Goal: Task Accomplishment & Management: Manage account settings

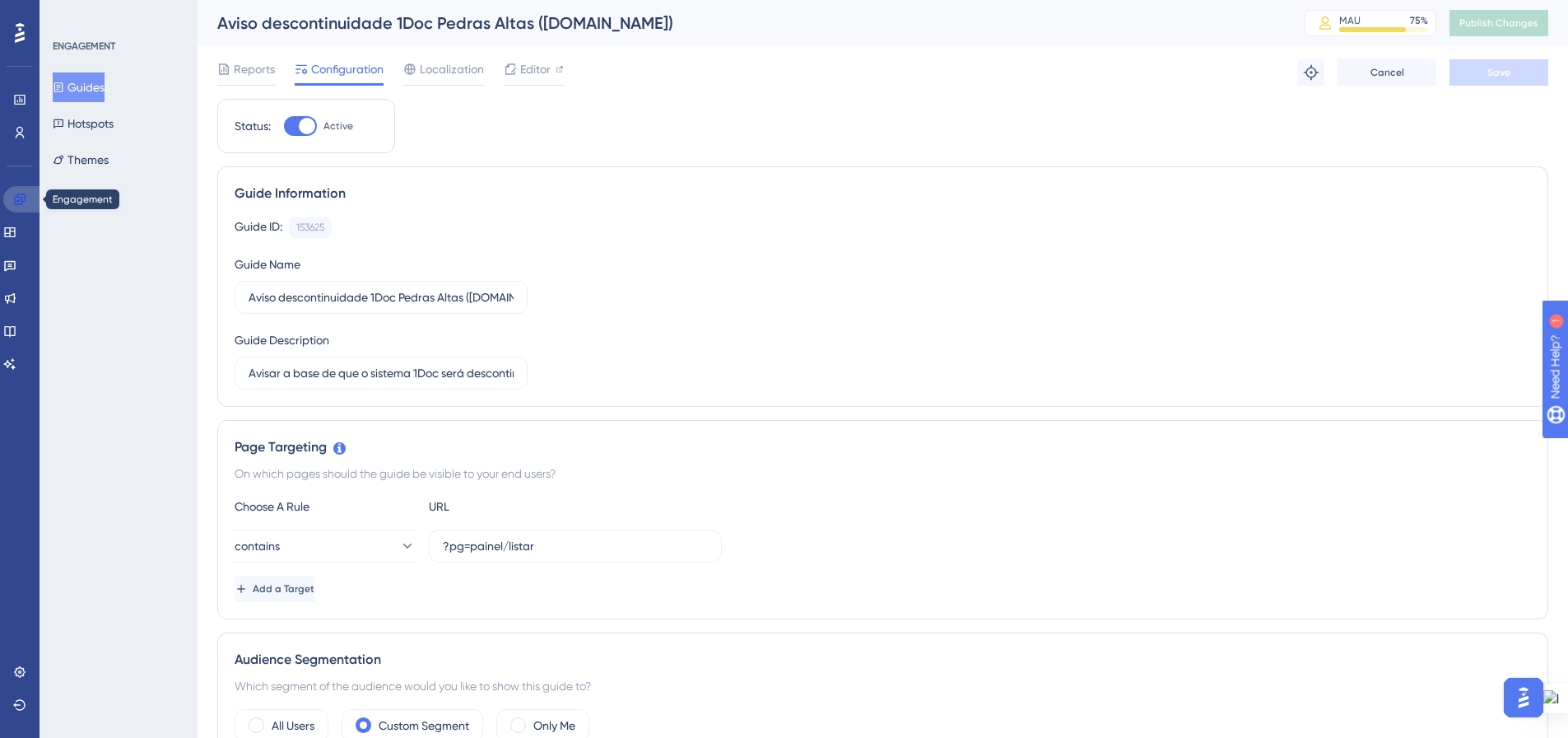
click at [15, 199] on icon at bounding box center [20, 199] width 11 height 11
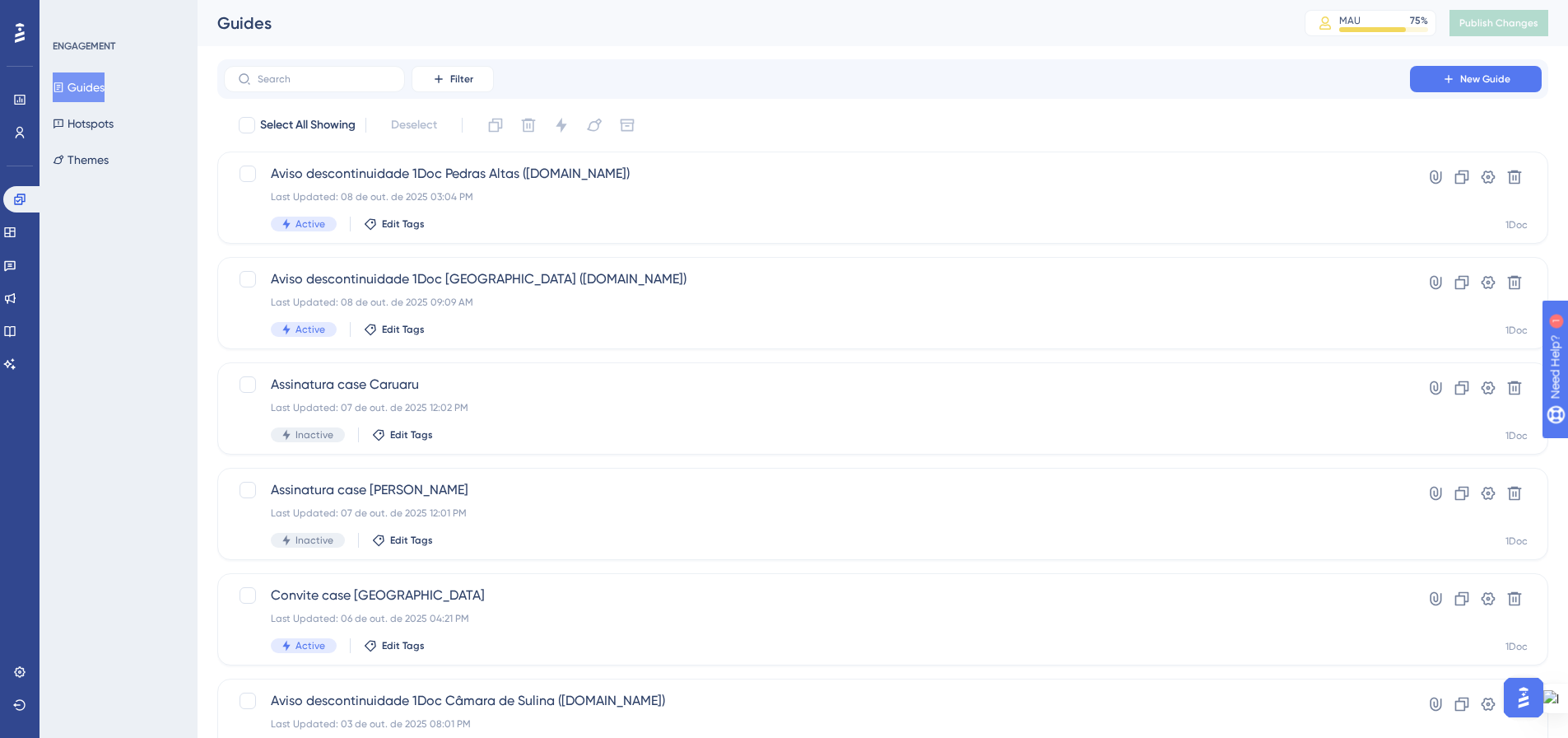
click at [82, 93] on button "Guides" at bounding box center [78, 86] width 52 height 29
click at [554, 406] on div "Last Updated: 07 de out. de 2025 12:02 PM" at bounding box center [817, 407] width 1093 height 13
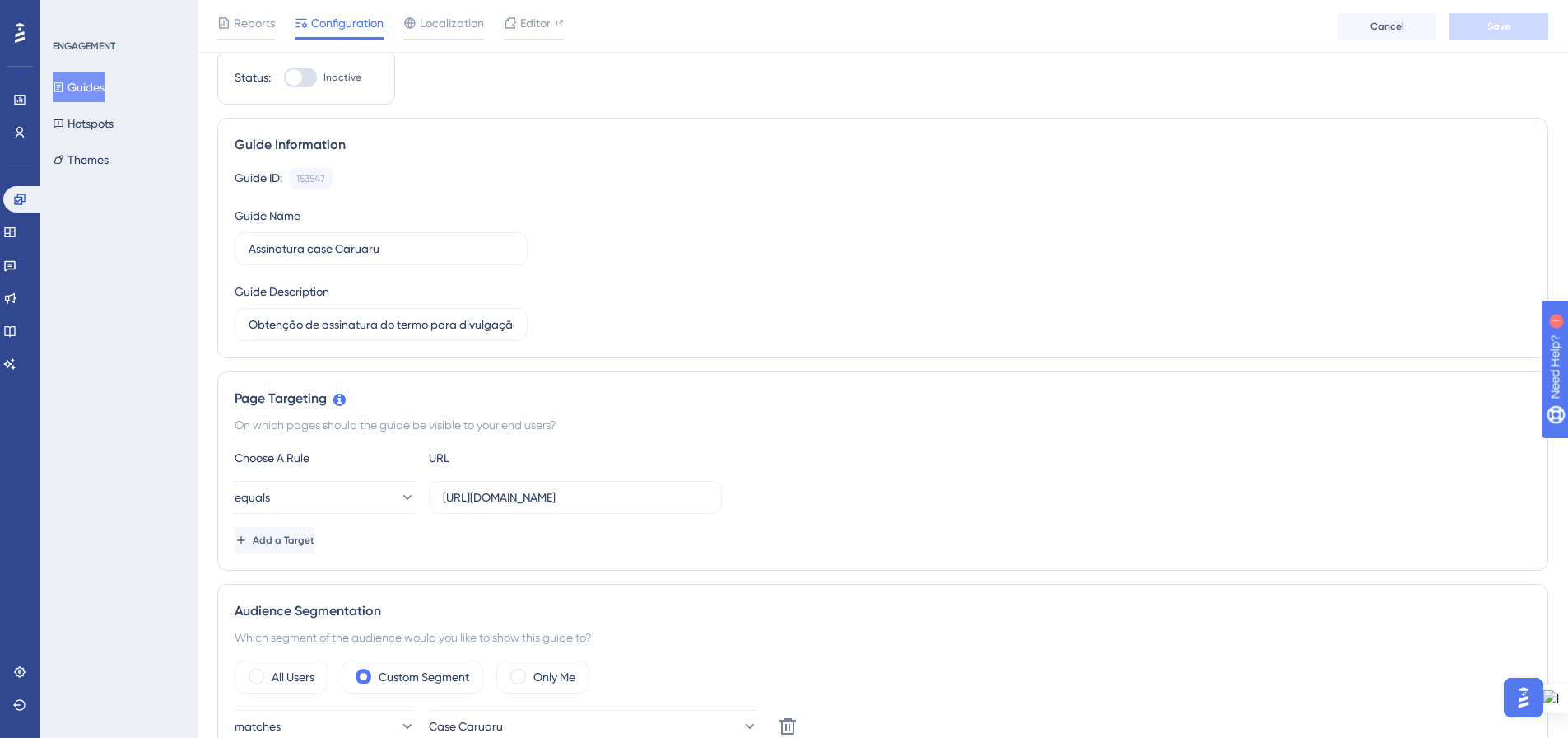
scroll to position [412, 0]
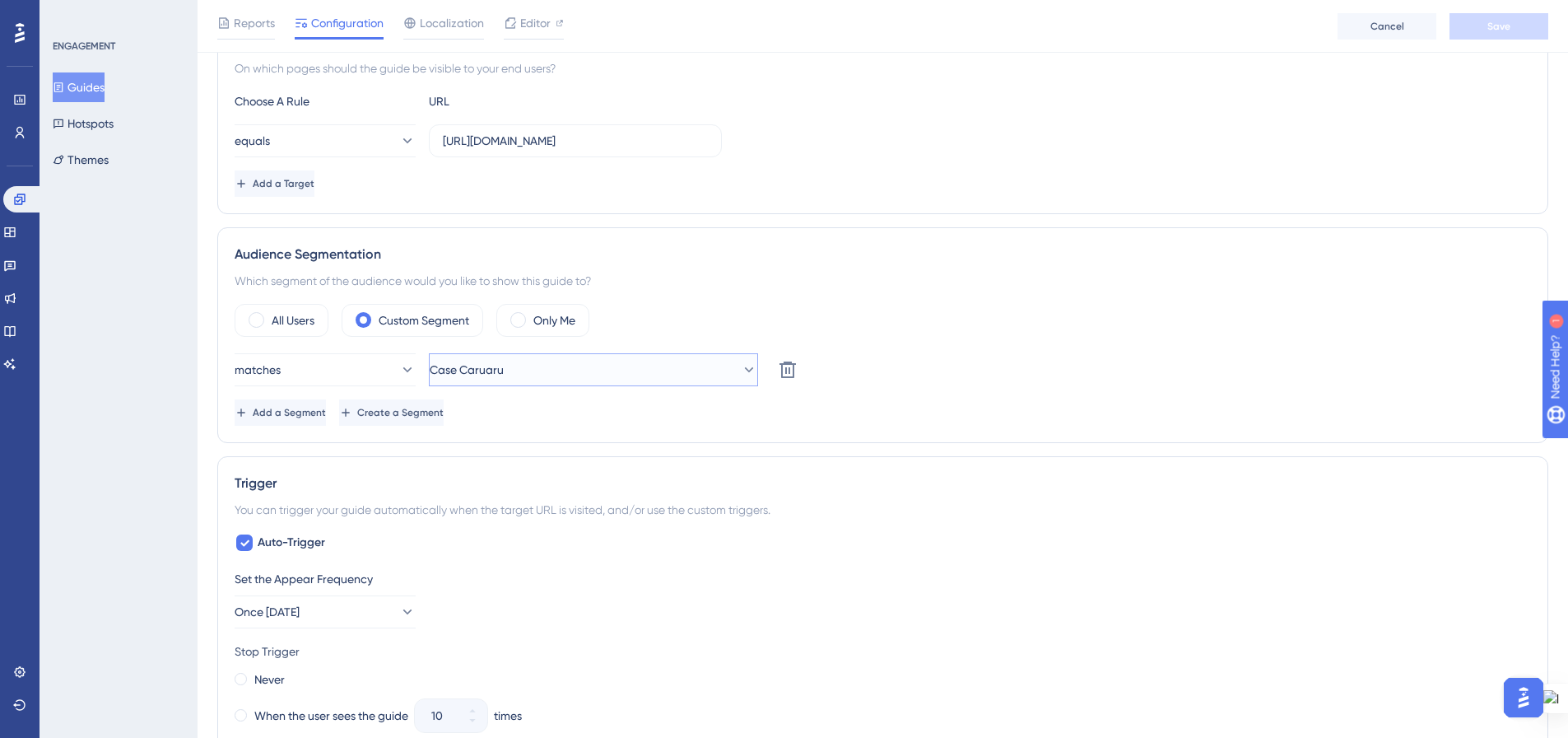
click at [745, 367] on icon at bounding box center [750, 370] width 9 height 5
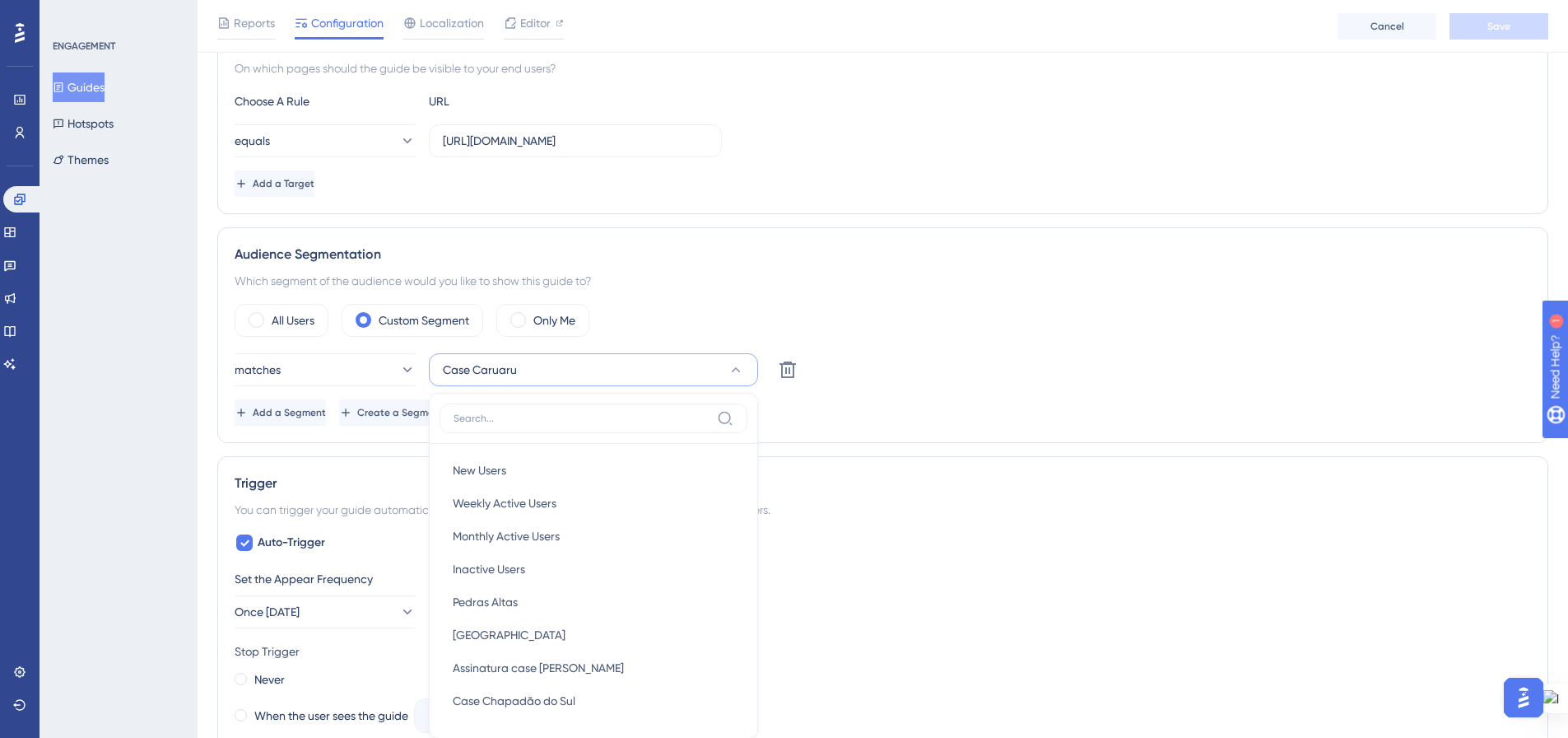
scroll to position [575, 0]
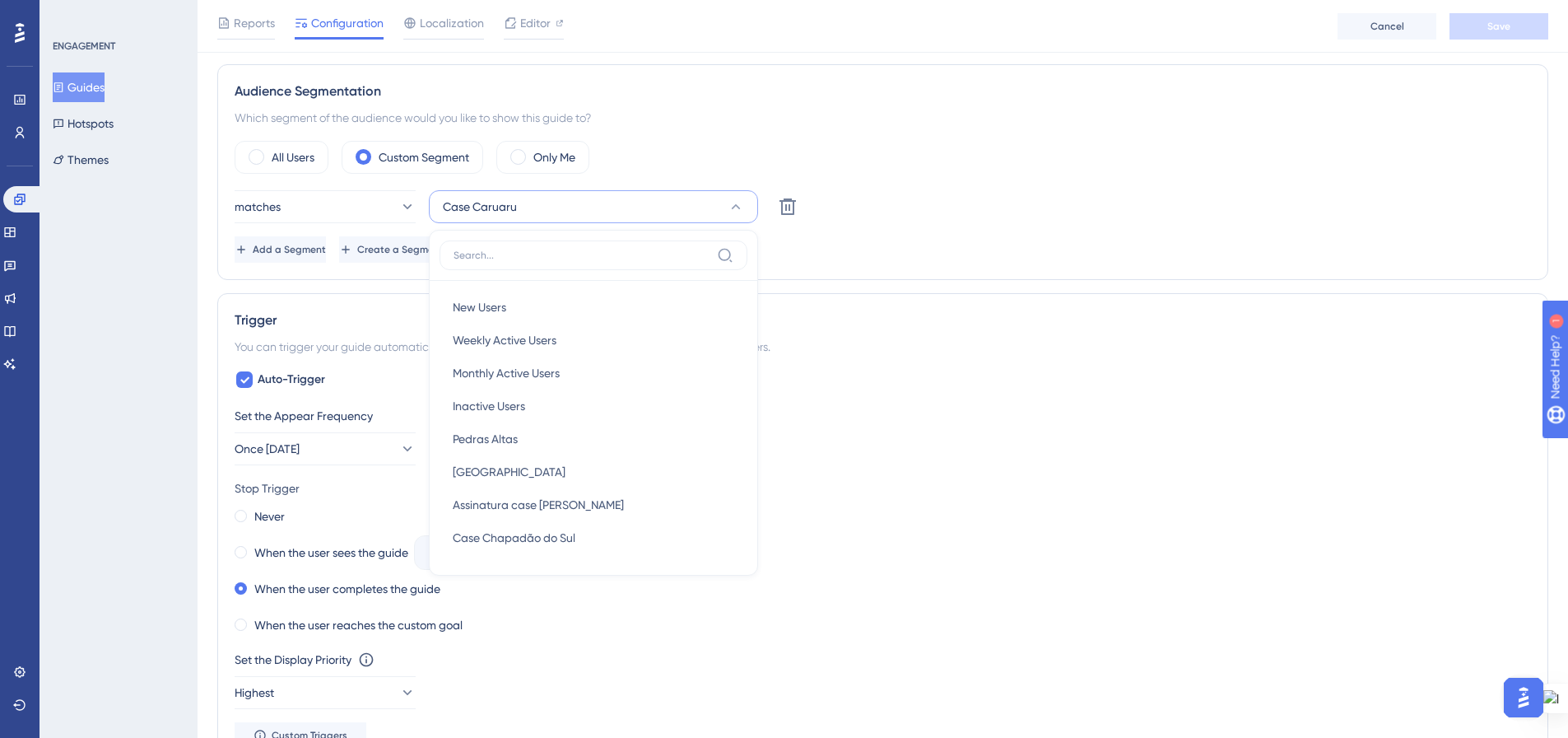
click at [849, 209] on div "matches Case Caruaru New Users New Users Weekly Active Users Weekly Active User…" at bounding box center [883, 206] width 1297 height 33
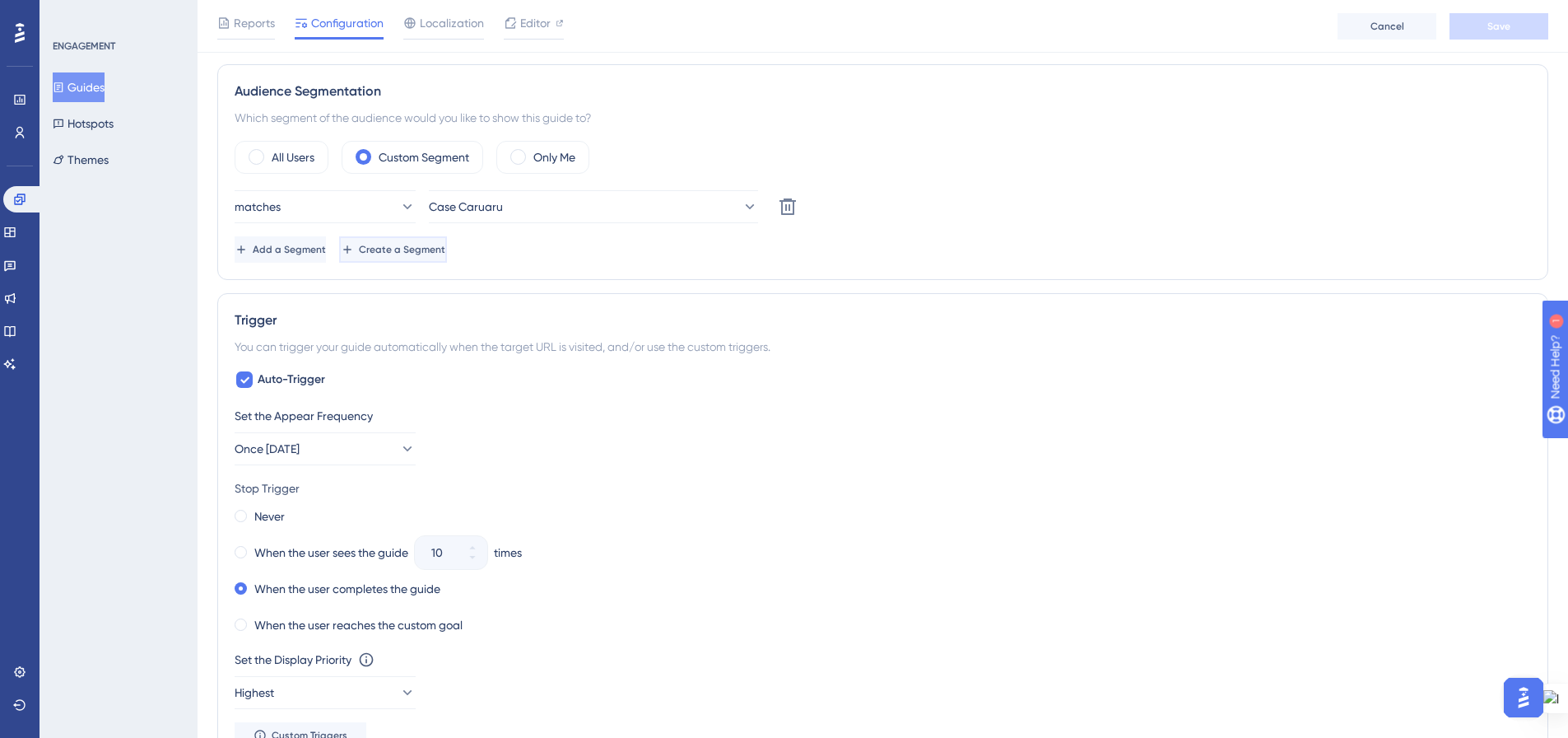
click at [446, 243] on span "Create a Segment" at bounding box center [402, 249] width 86 height 13
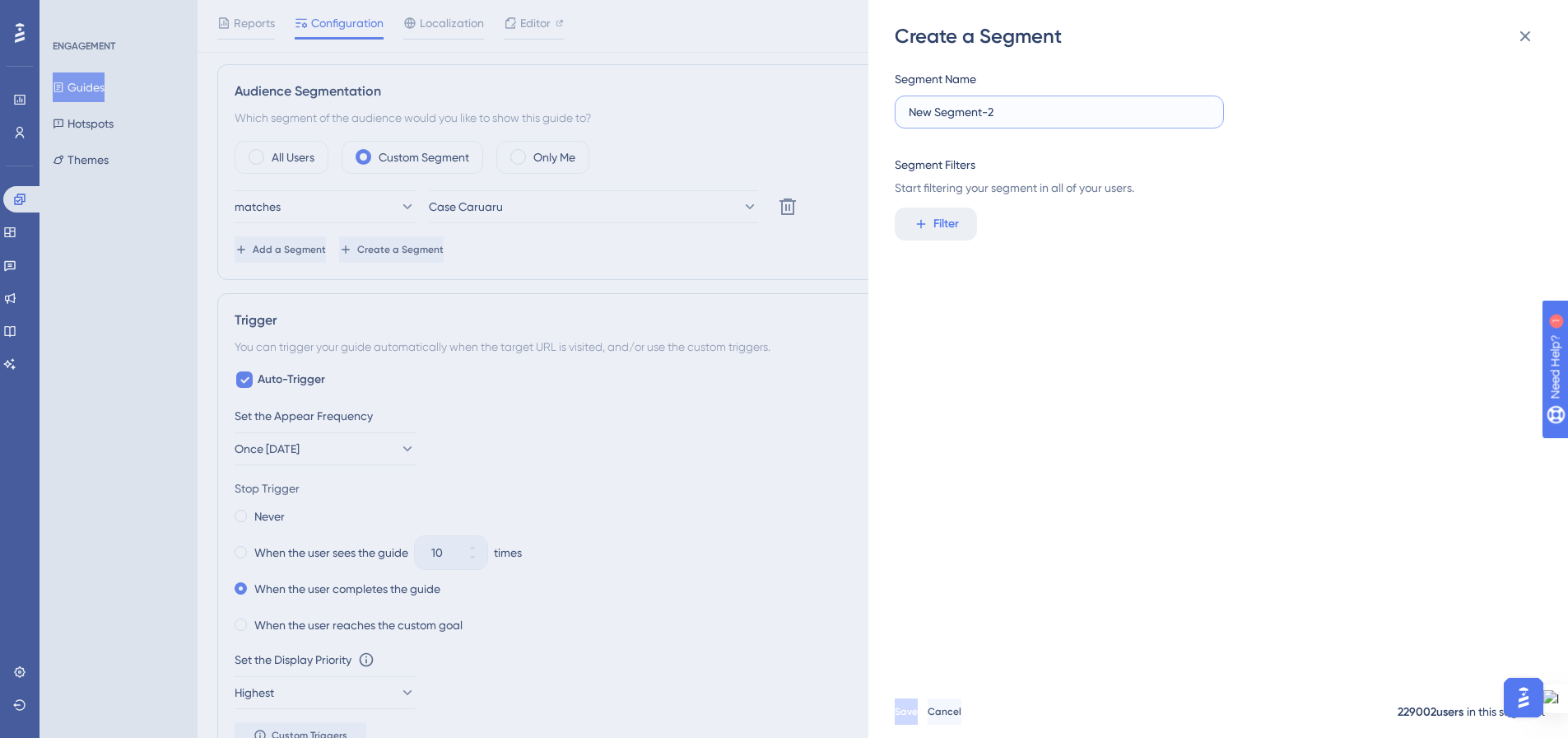
drag, startPoint x: 1018, startPoint y: 111, endPoint x: 904, endPoint y: 109, distance: 114.0
click at [904, 109] on label "New Segment-2" at bounding box center [1059, 111] width 329 height 33
type input "P"
type input "Teste Sa"
click at [1213, 176] on div "Segment Filters Start filtering your segment in all of your users." at bounding box center [1213, 176] width 637 height 43
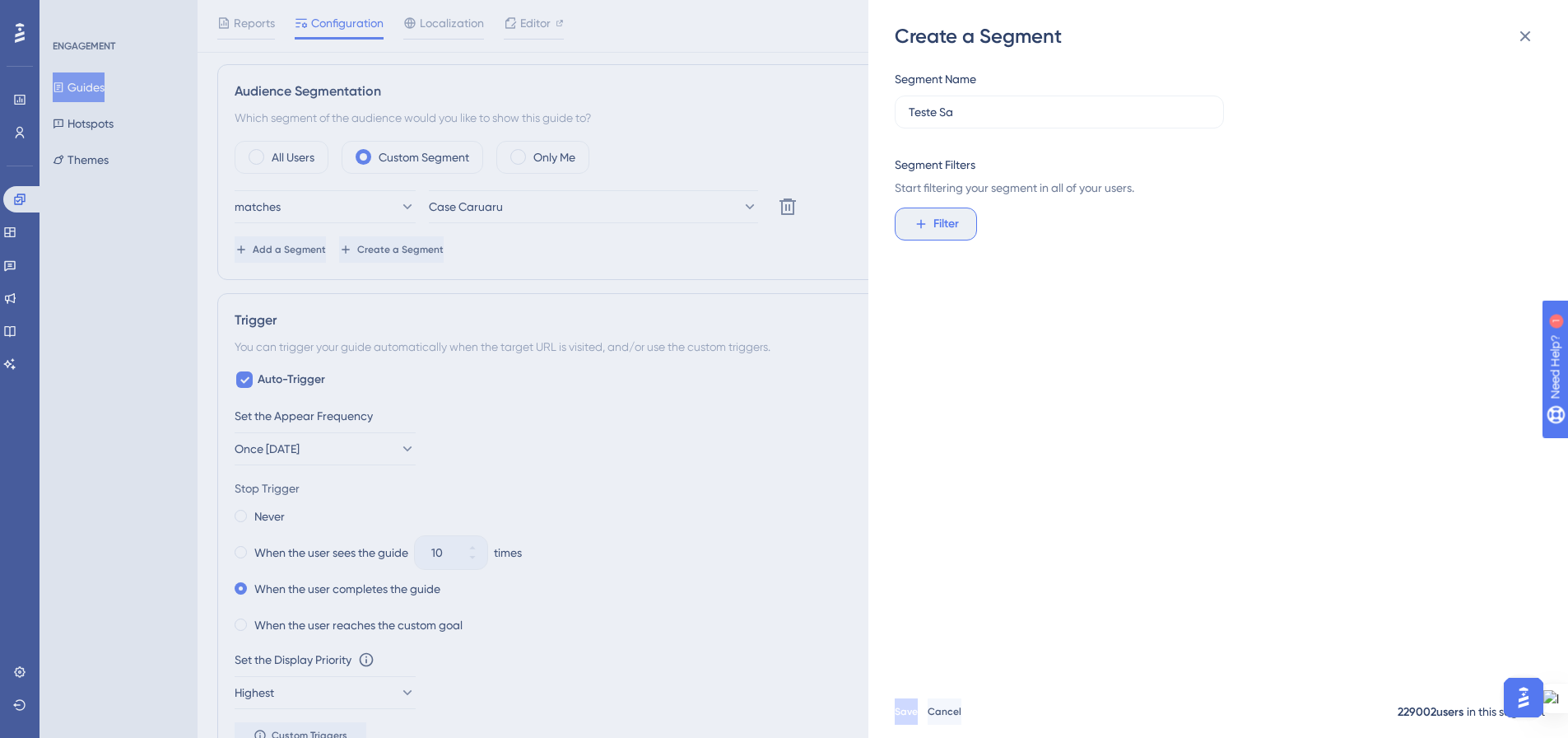
click at [955, 219] on span "Filter" at bounding box center [946, 224] width 26 height 20
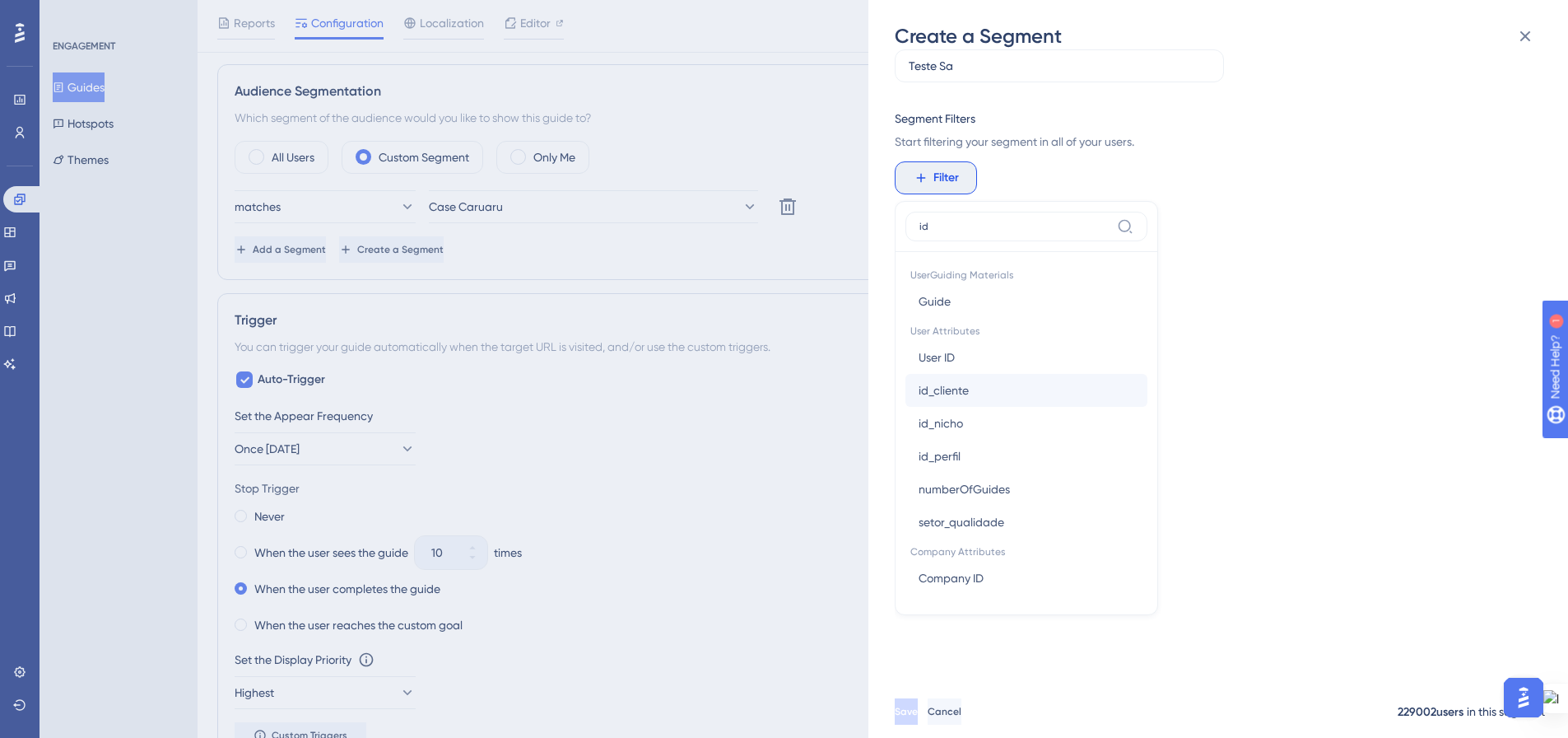
type input "id"
click at [976, 388] on button "id_cliente id_cliente" at bounding box center [1027, 390] width 242 height 33
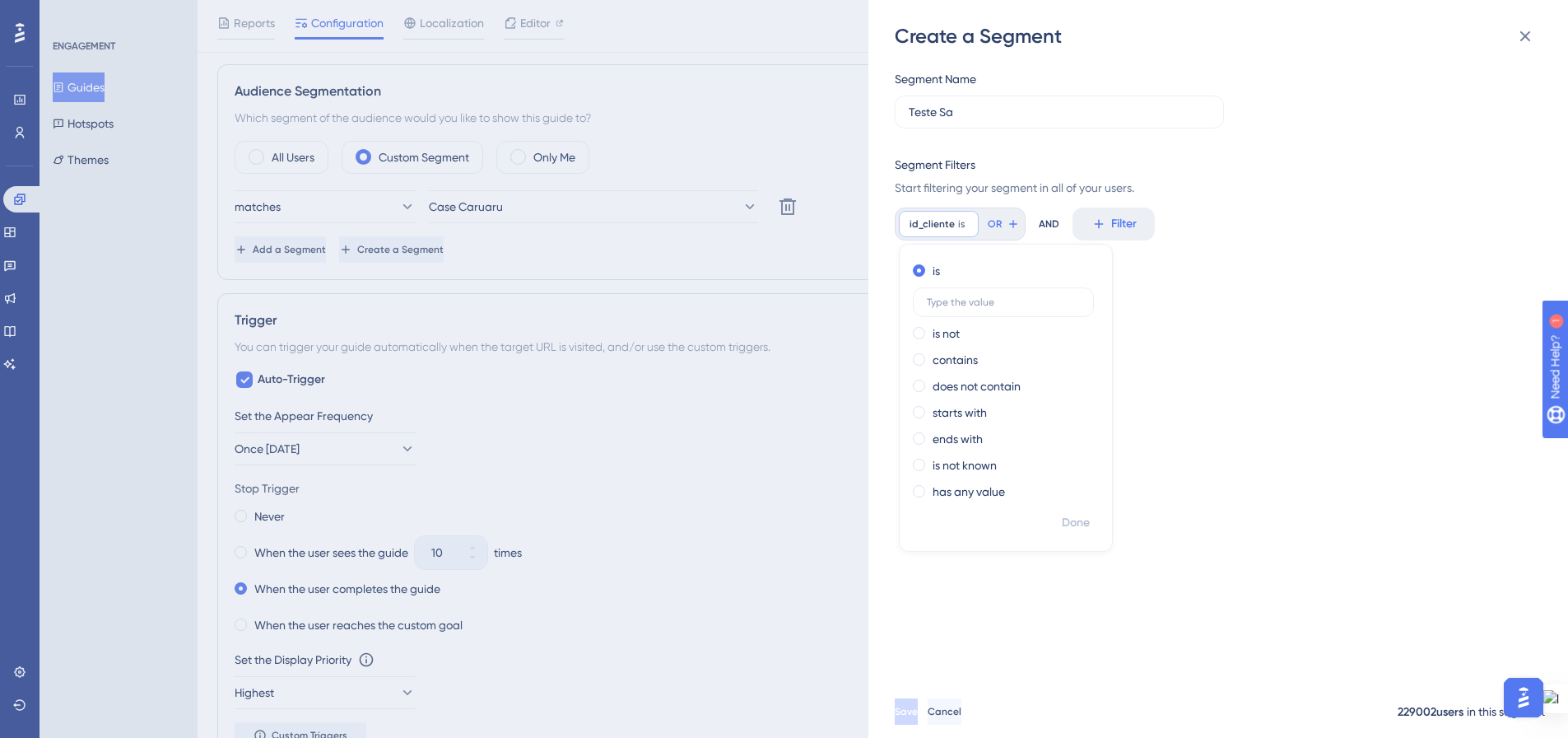
scroll to position [0, 0]
type input "844"
click at [1083, 518] on span "Done" at bounding box center [1075, 522] width 28 height 20
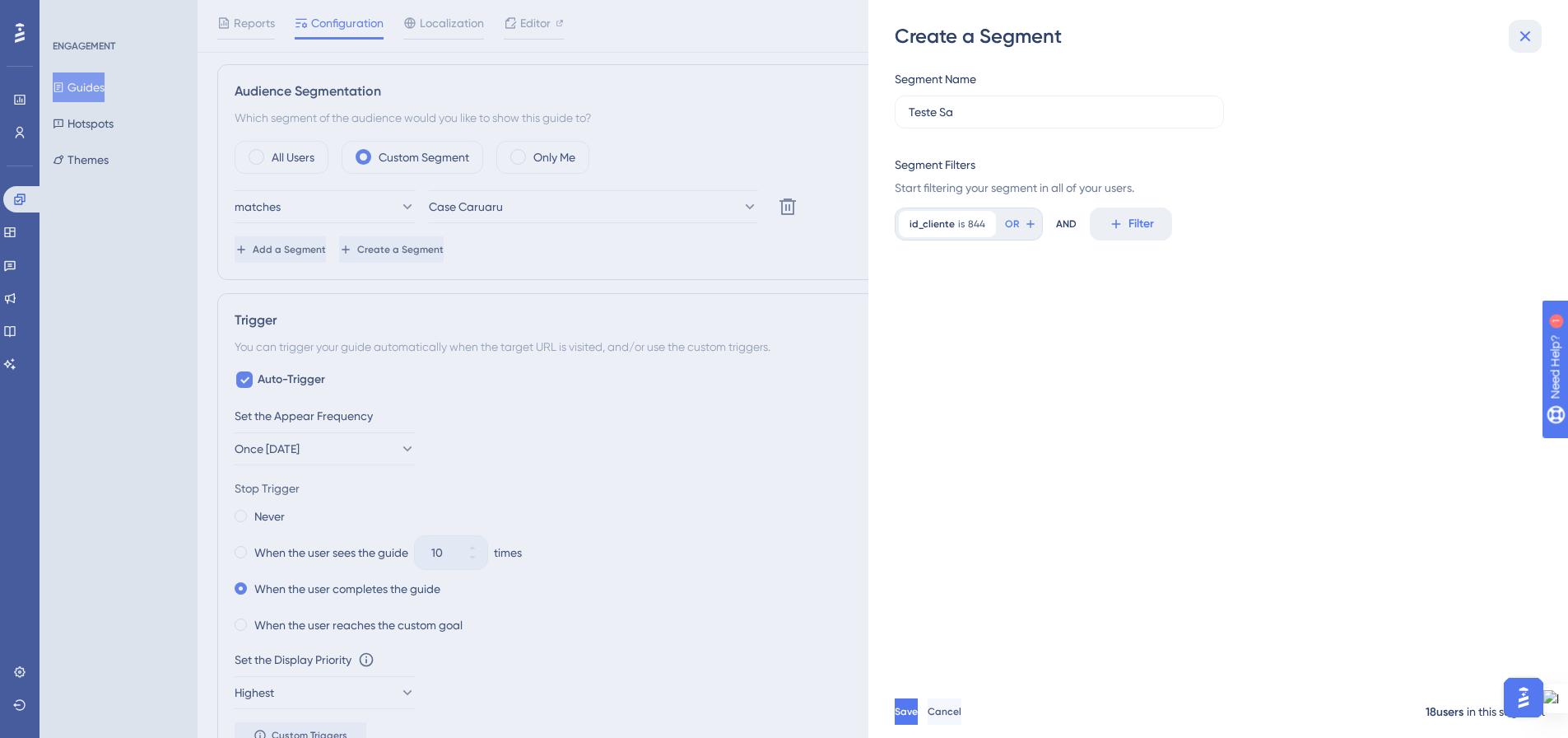
click at [1541, 36] on button at bounding box center [1525, 36] width 33 height 33
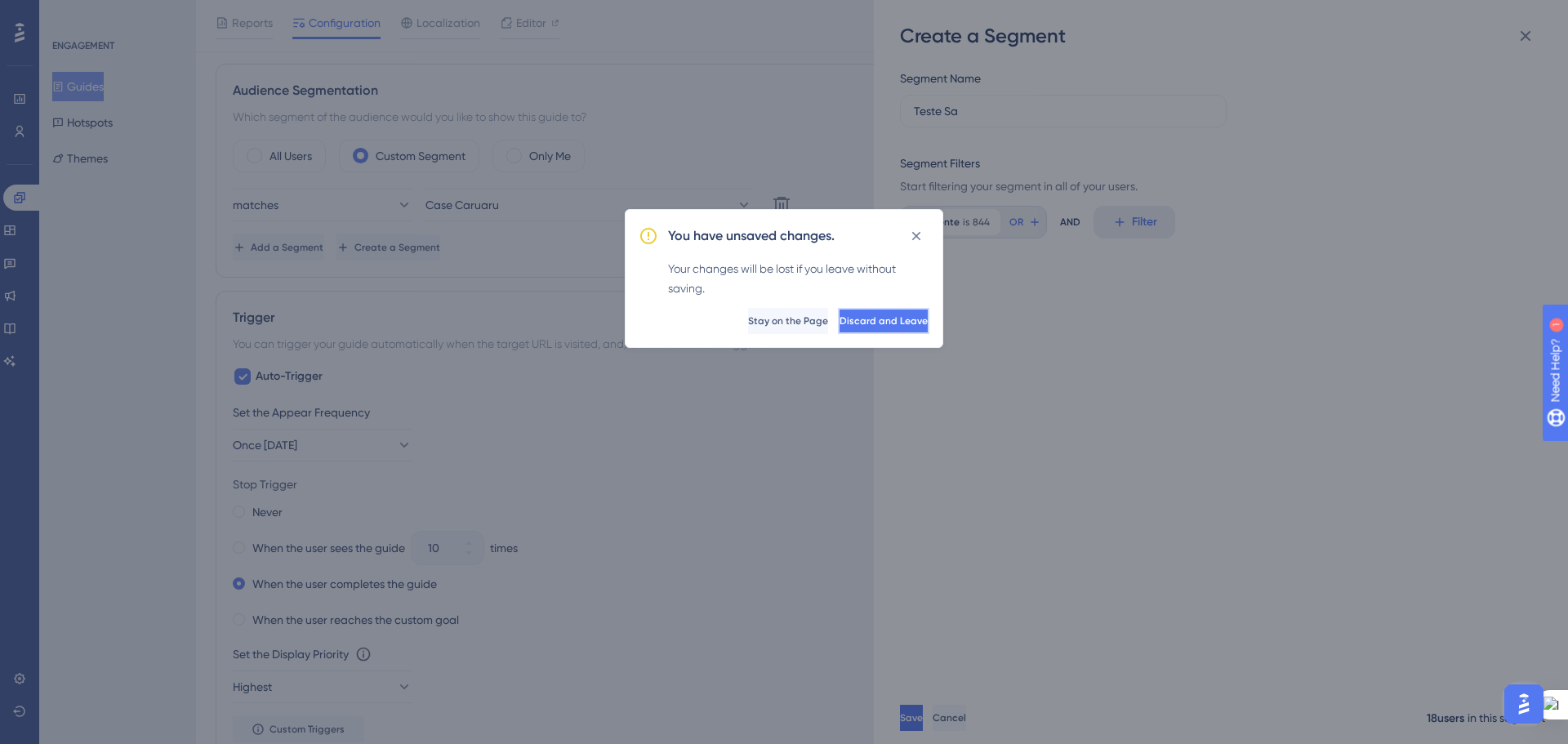
click at [838, 321] on button "Discard and Leave" at bounding box center [883, 321] width 91 height 27
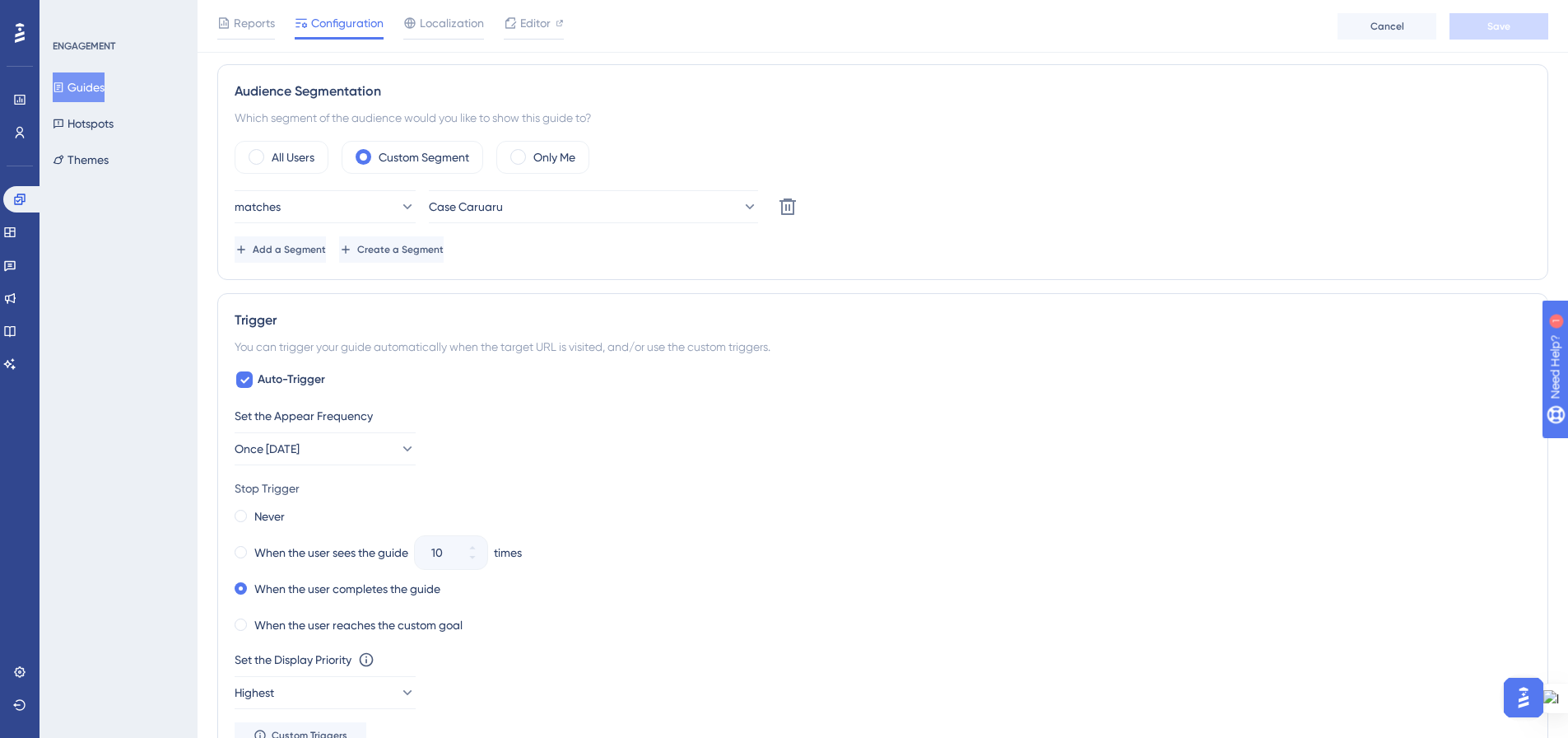
click at [21, 118] on div "Performance Users" at bounding box center [20, 116] width 13 height 59
click at [21, 123] on link at bounding box center [20, 133] width 13 height 27
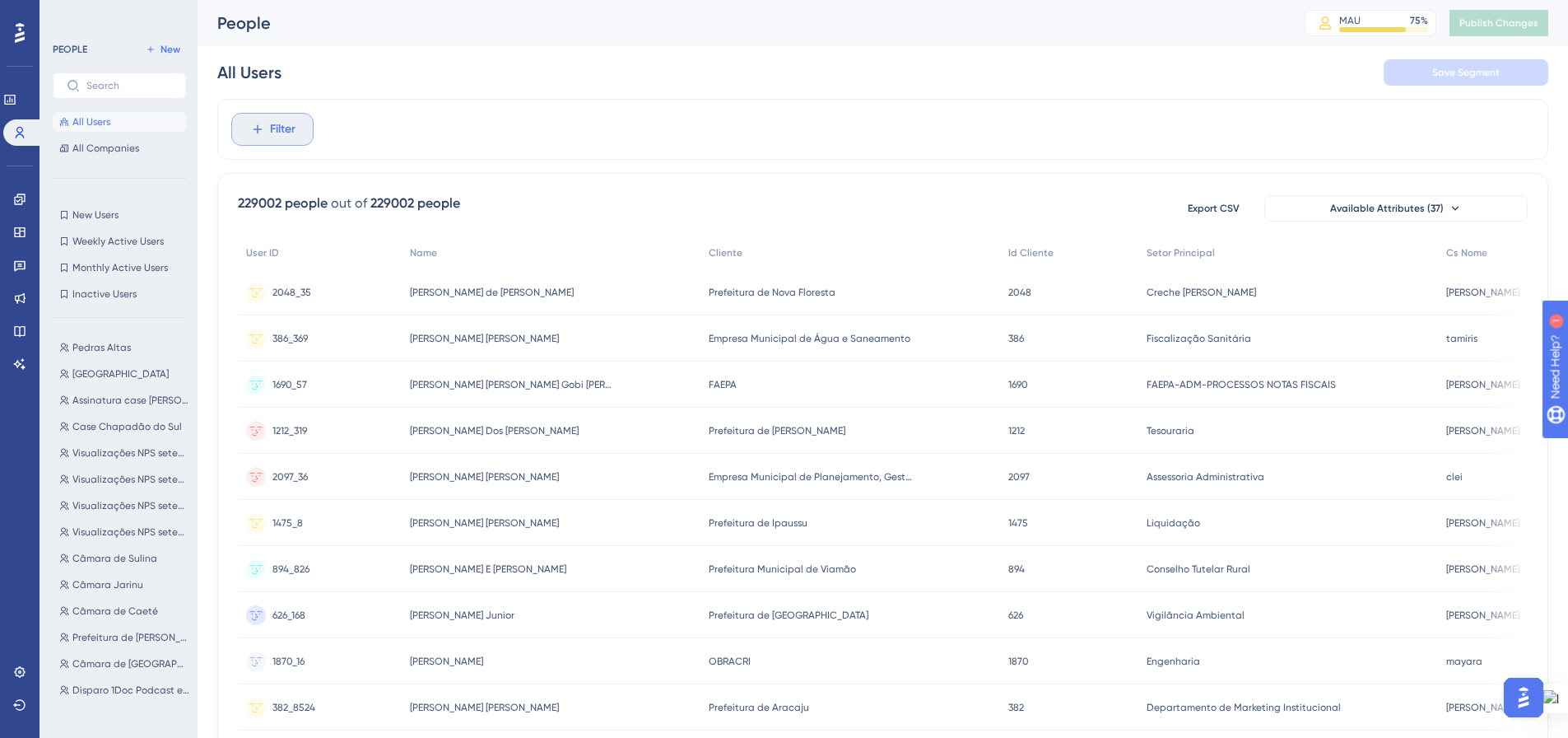
click at [284, 134] on span "Filter" at bounding box center [283, 129] width 26 height 20
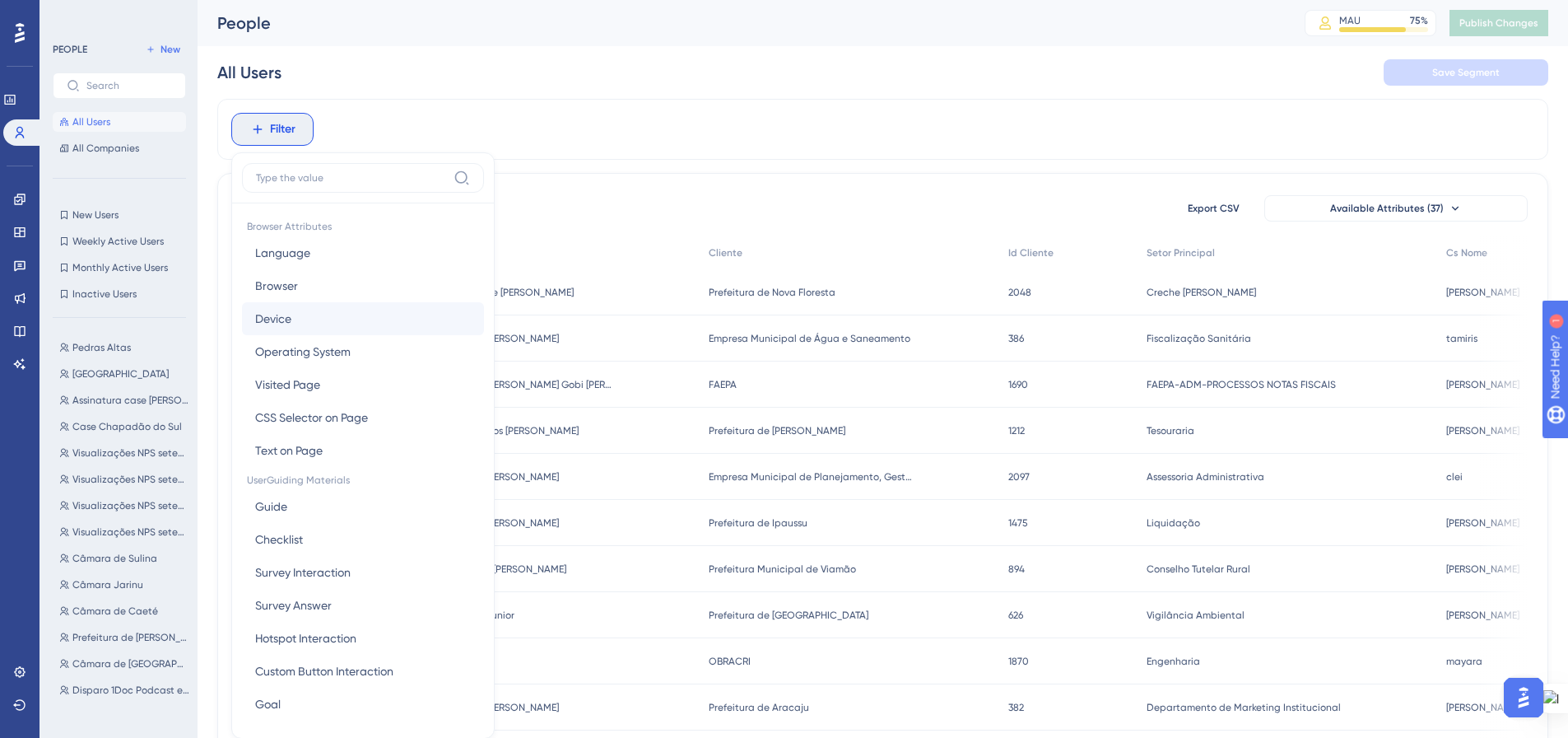
scroll to position [77, 0]
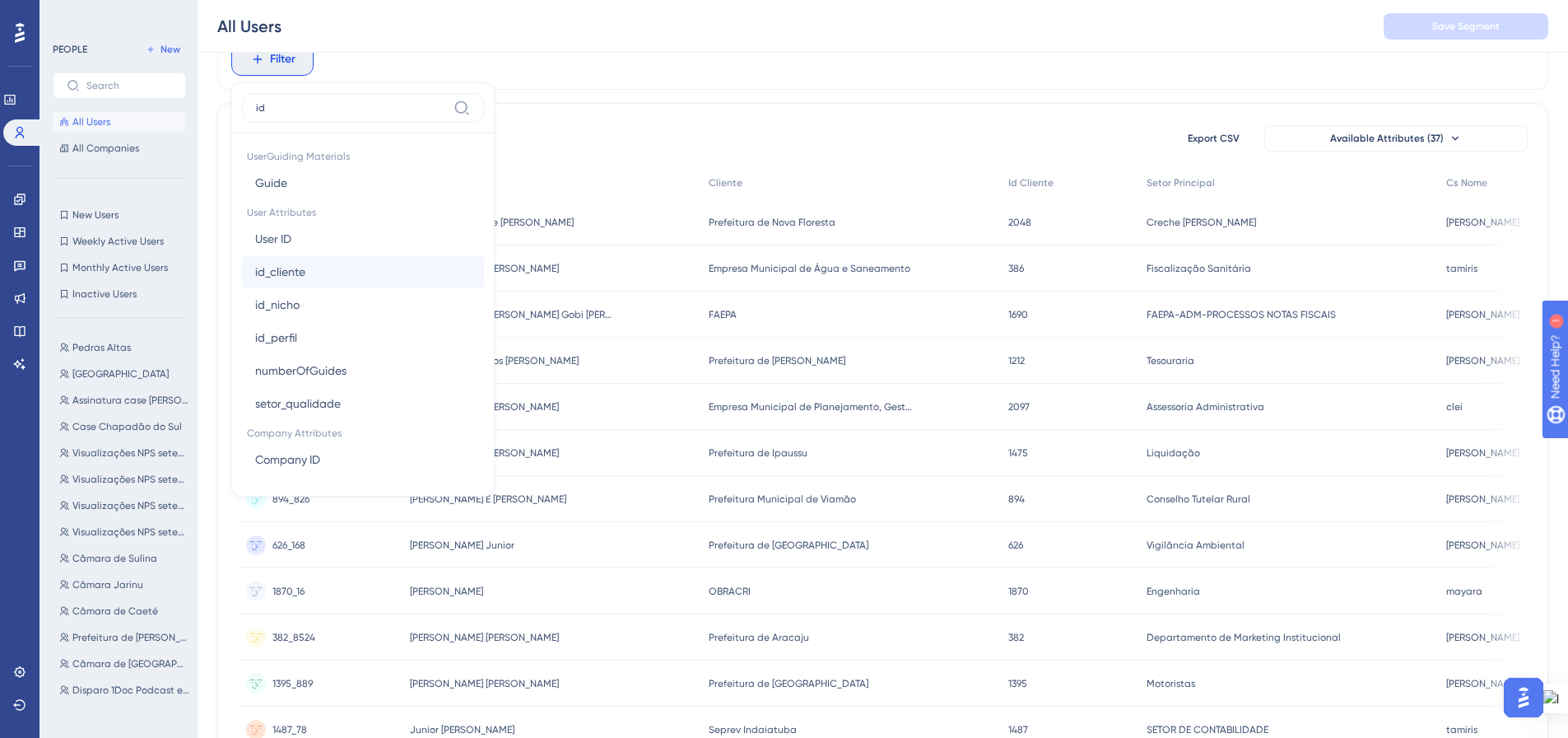
type input "id"
click at [320, 274] on button "id_cliente id_cliente" at bounding box center [364, 271] width 242 height 33
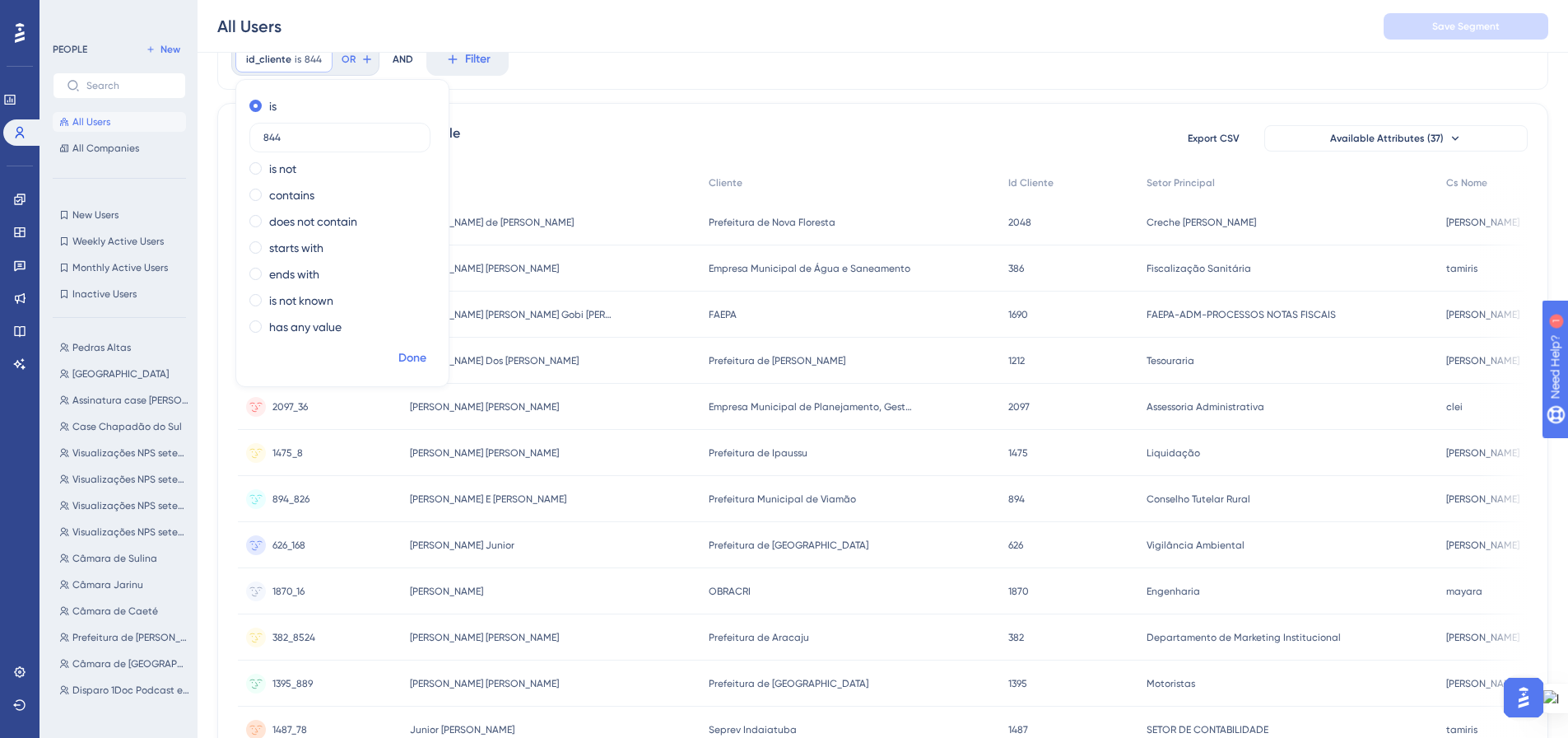
type input "844"
click at [415, 359] on span "Done" at bounding box center [412, 358] width 28 height 20
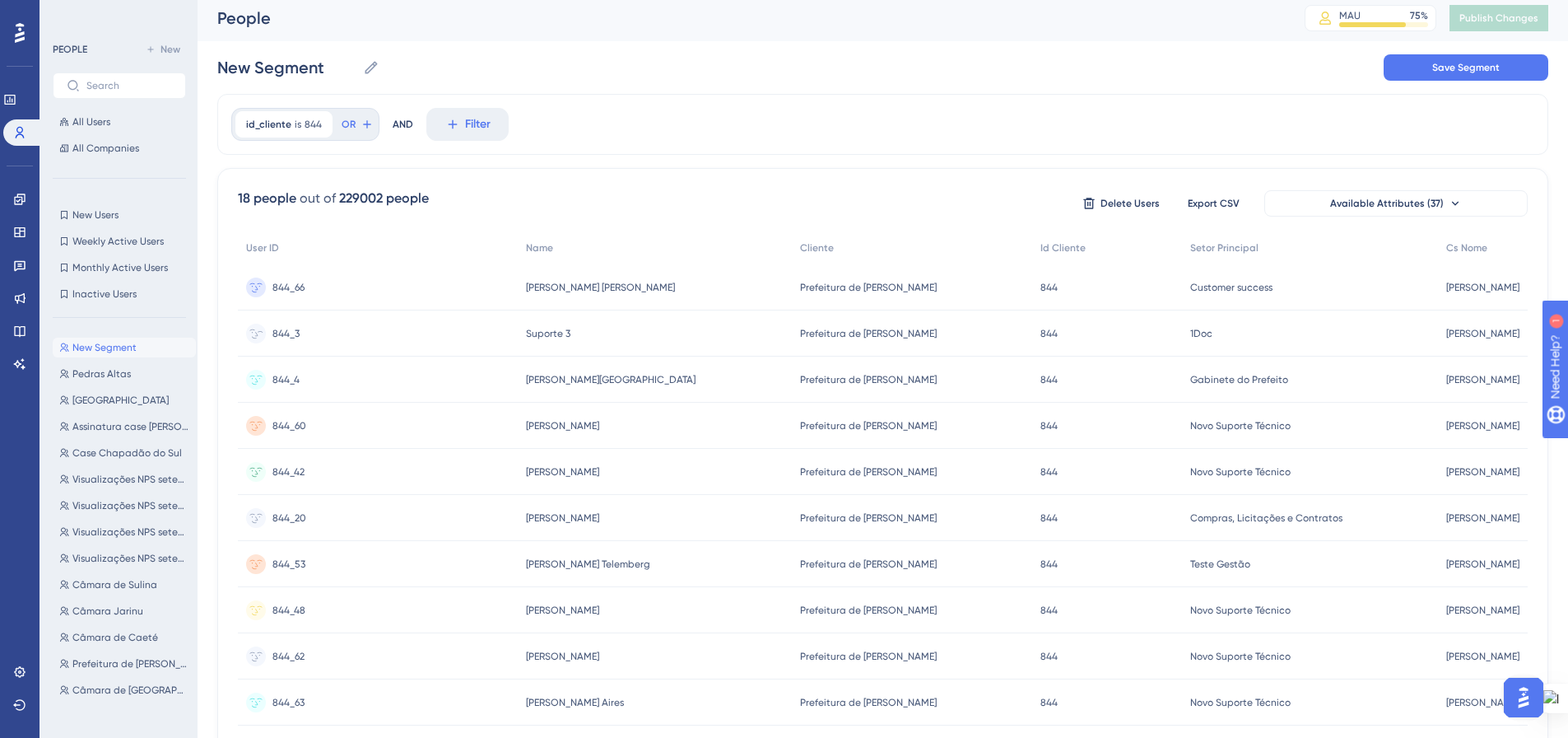
scroll to position [0, 0]
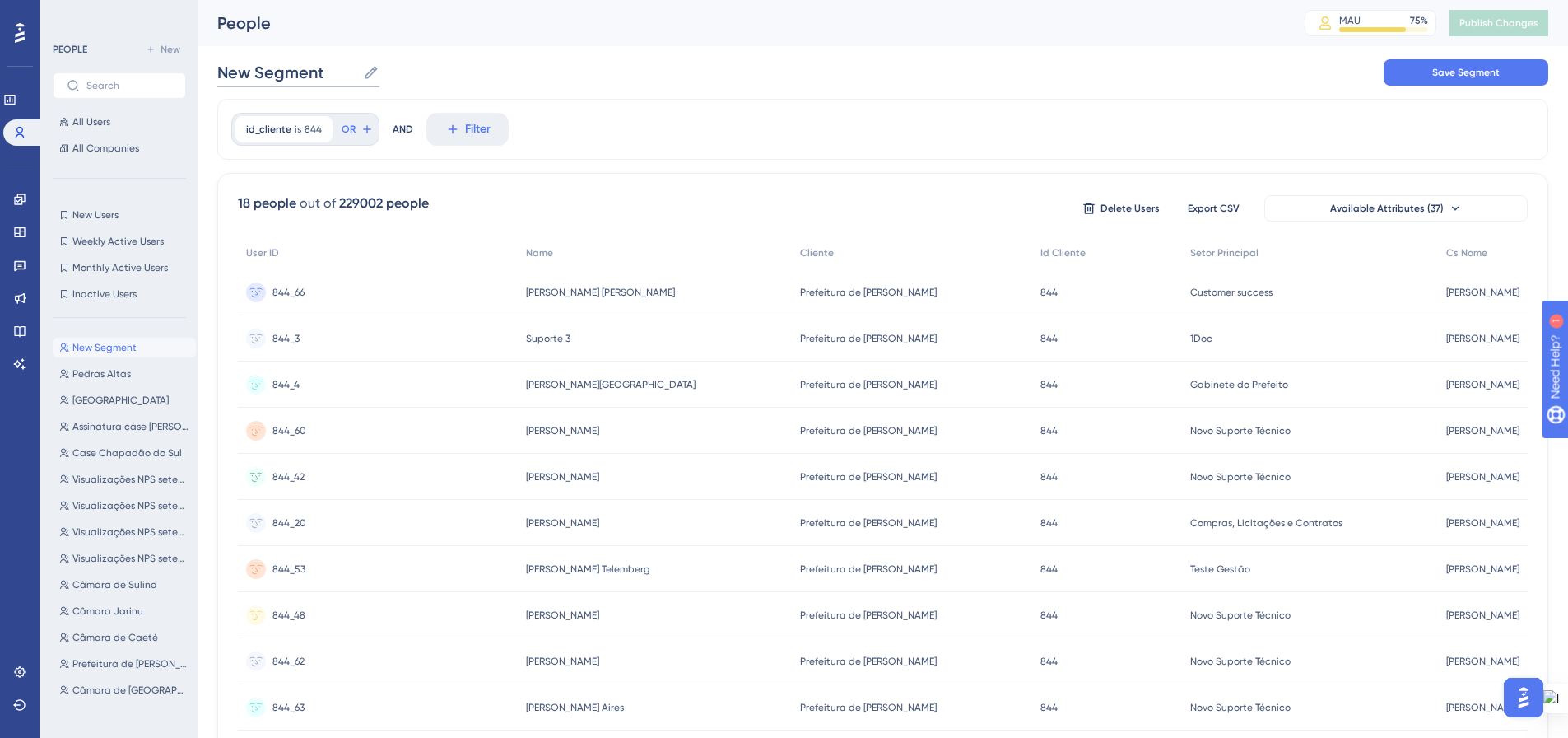
click at [287, 82] on input "New Segment" at bounding box center [287, 72] width 139 height 23
click at [286, 81] on input "New Segment" at bounding box center [287, 72] width 139 height 23
type input "Teste Je"
click at [595, 91] on div "Teste Je Teste Je Save Segment" at bounding box center [883, 72] width 1331 height 53
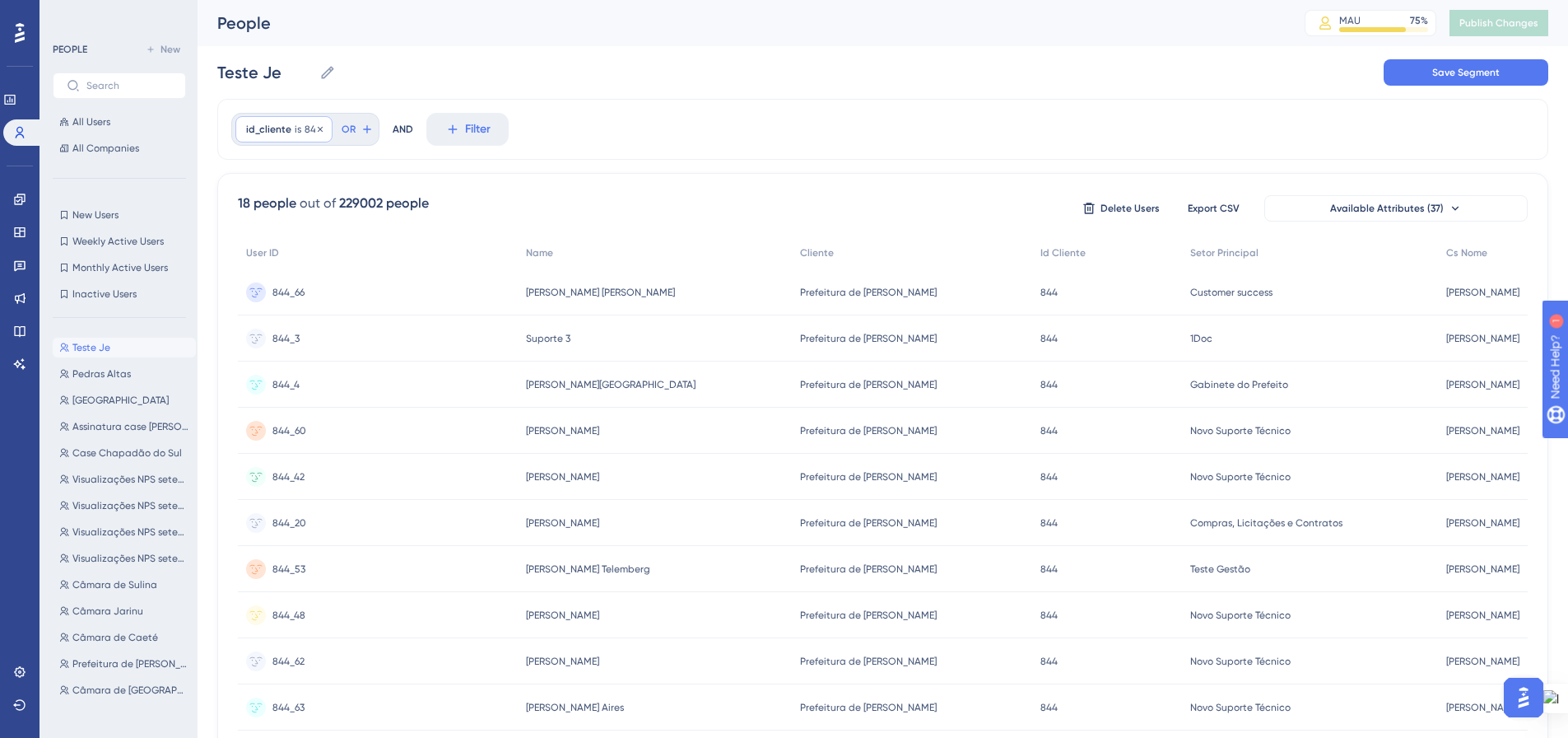
click at [297, 135] on span "is" at bounding box center [298, 129] width 6 height 13
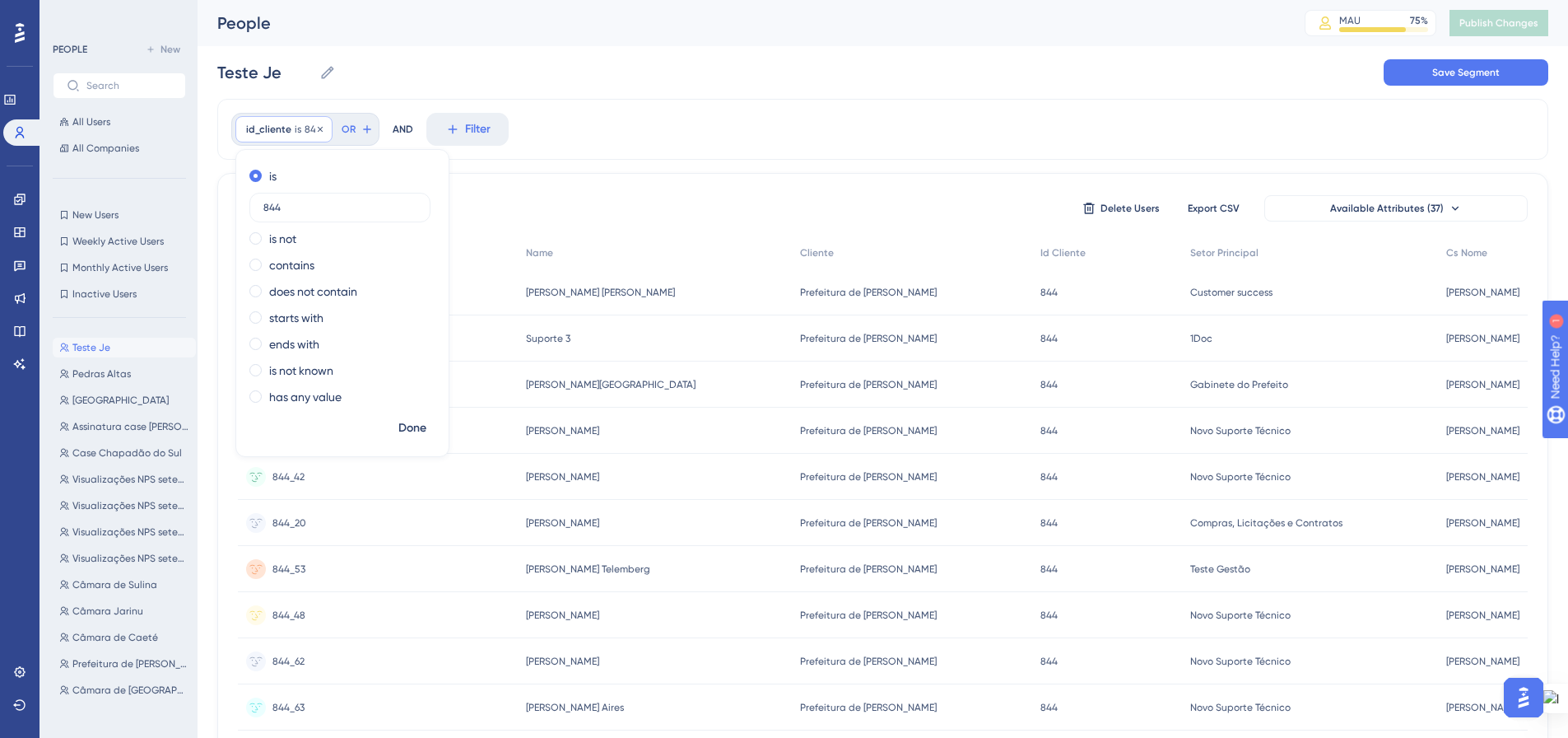
click at [324, 135] on div "id_cliente is 844 844 Remove" at bounding box center [283, 129] width 97 height 27
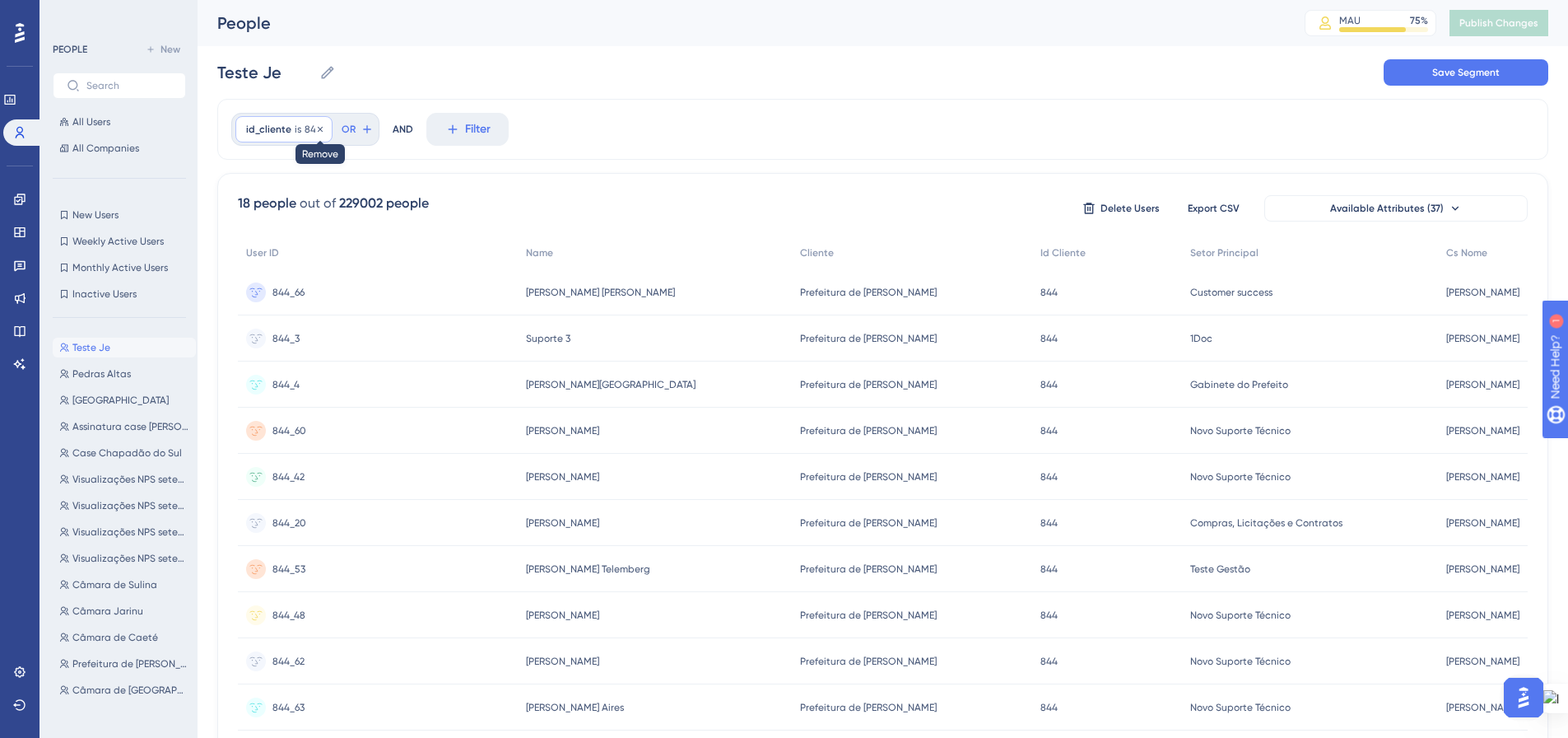
click at [318, 129] on icon at bounding box center [321, 128] width 5 height 5
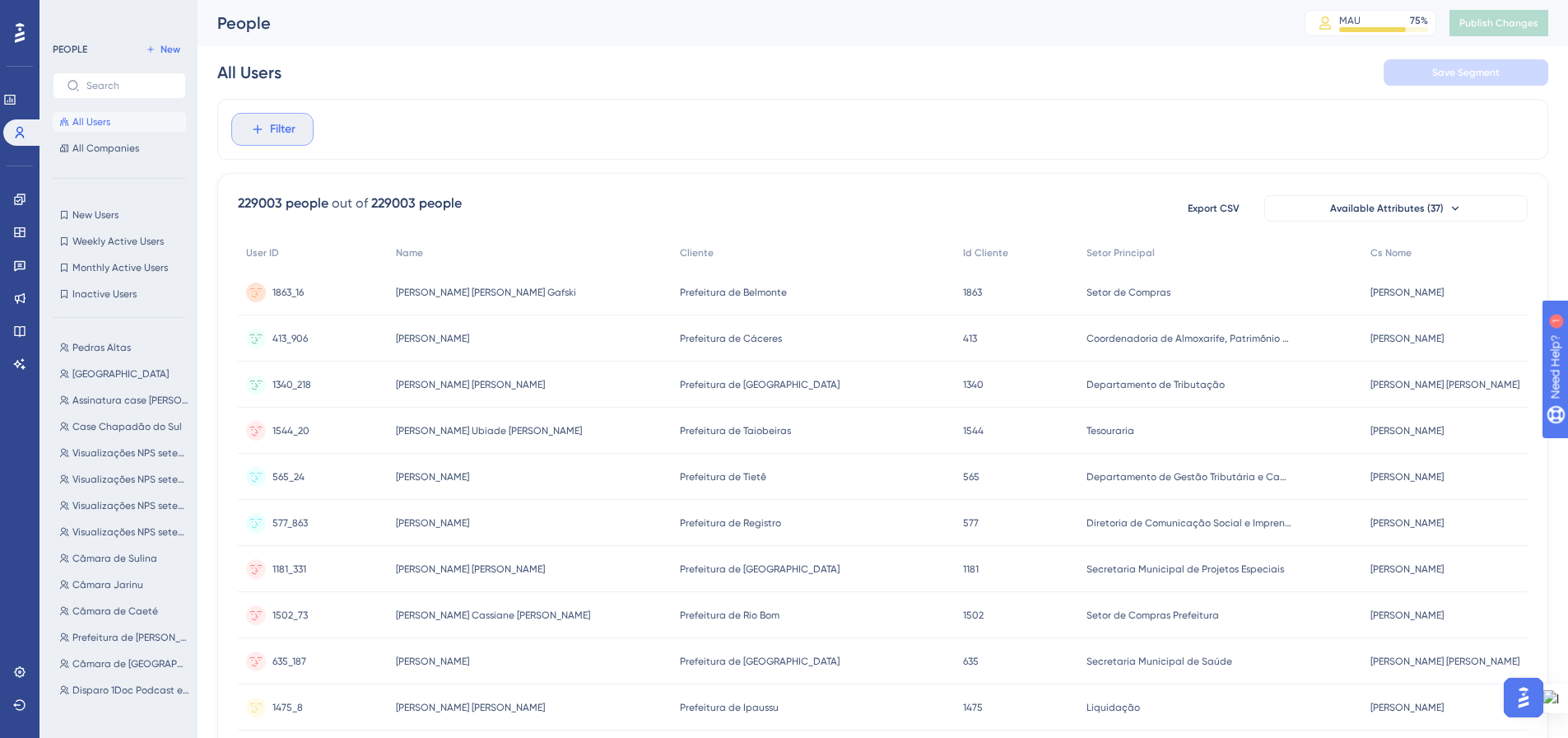
click at [272, 135] on span "Filter" at bounding box center [283, 129] width 26 height 20
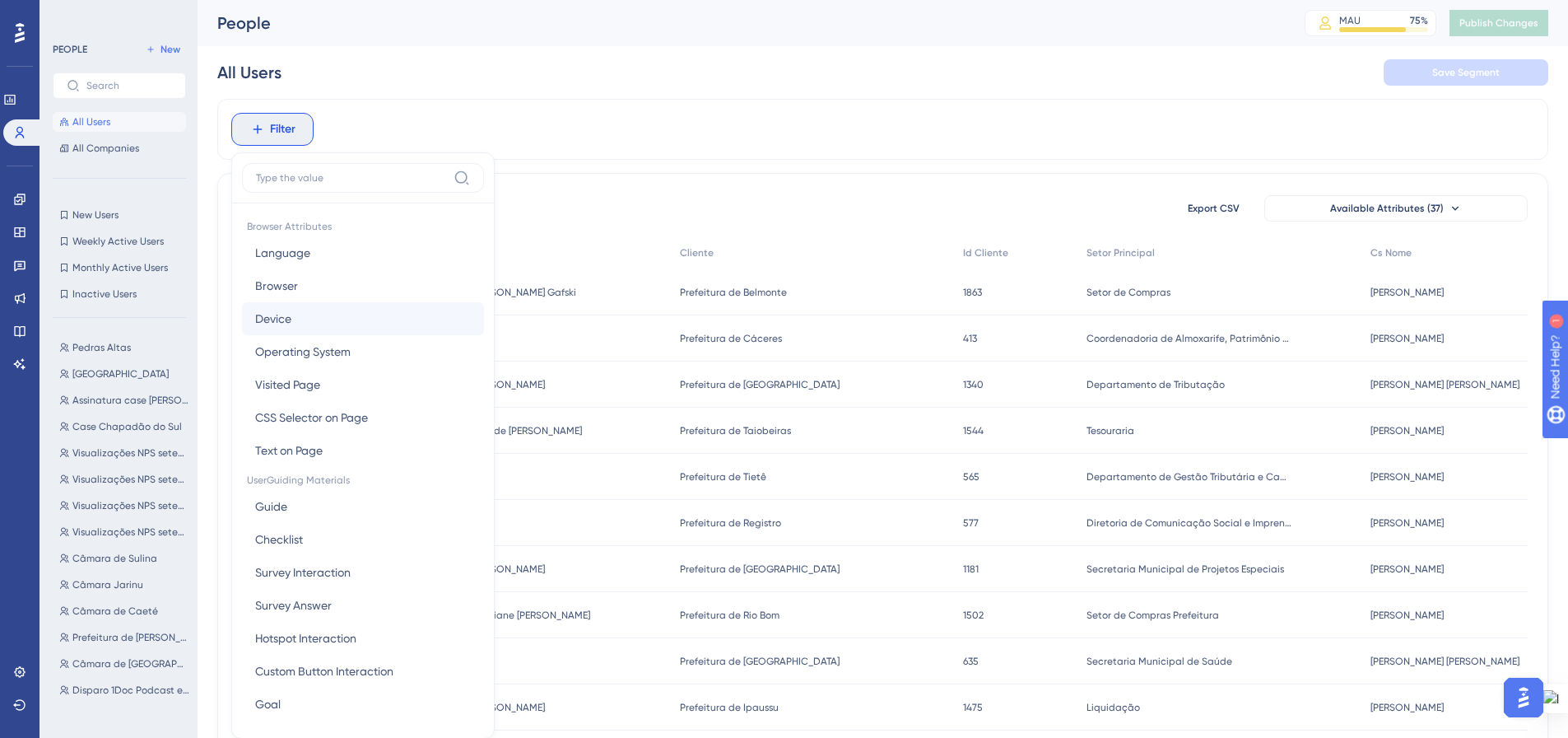
scroll to position [77, 0]
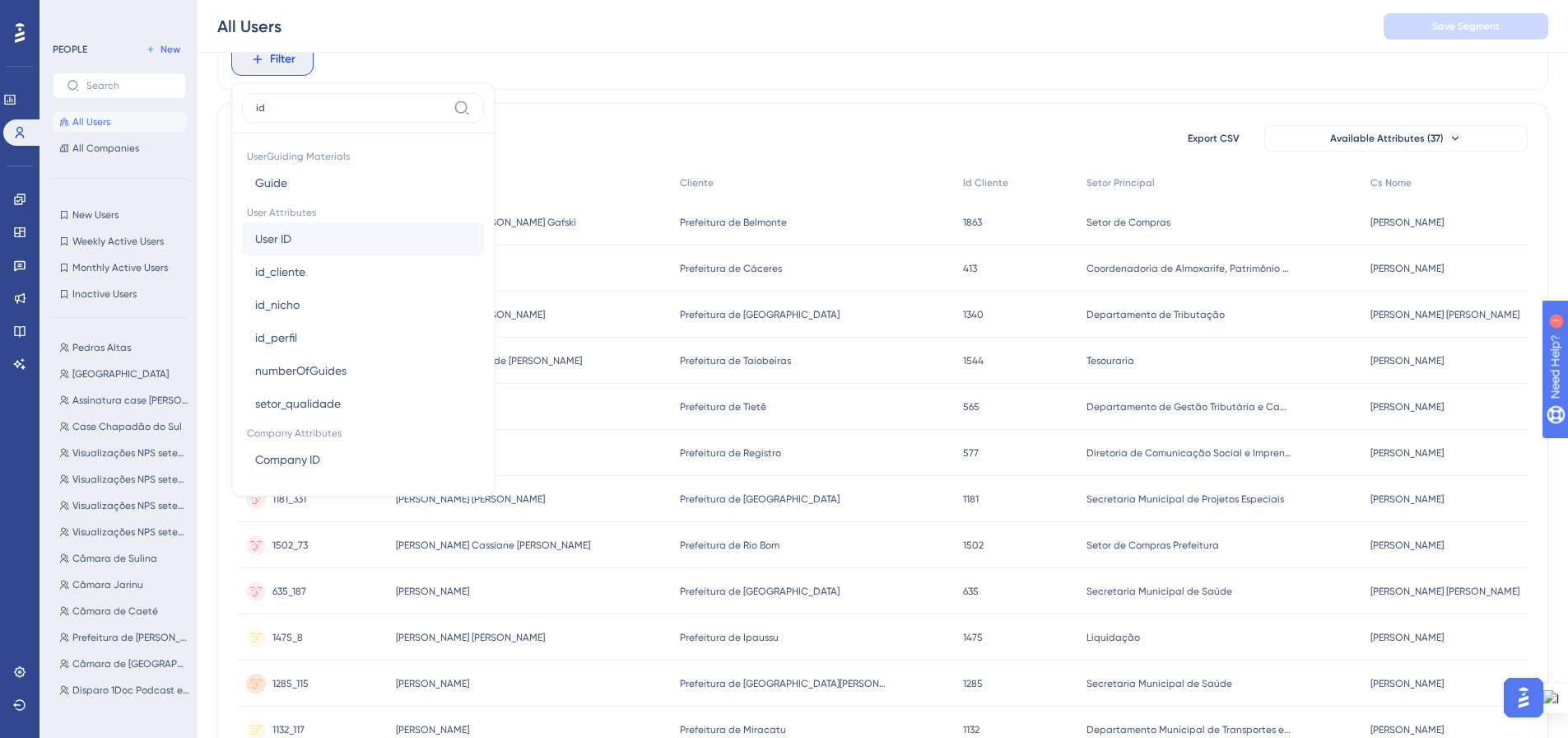
type input "id"
click at [303, 235] on button "User ID User ID" at bounding box center [364, 238] width 242 height 33
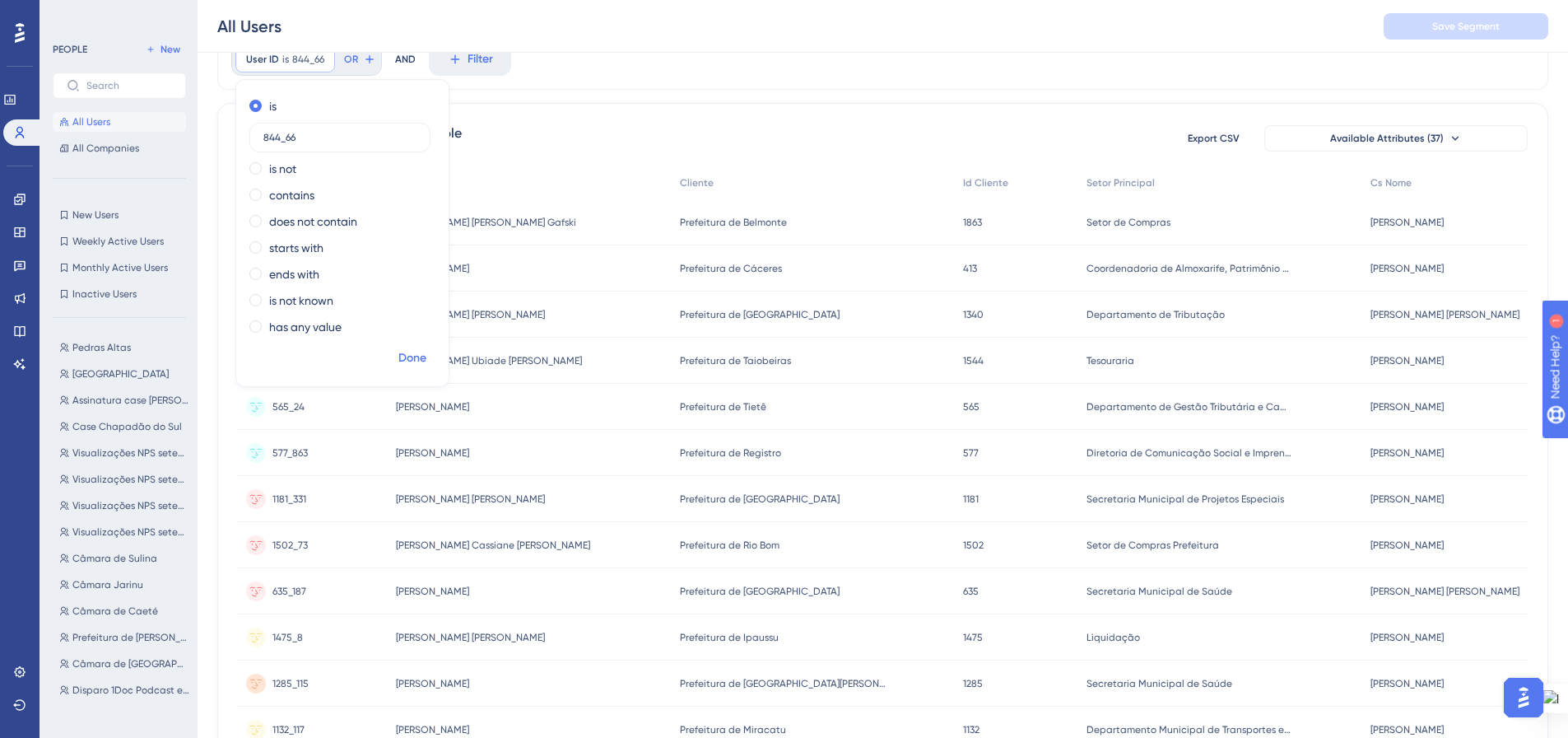
type input "844_66"
click at [406, 355] on span "Done" at bounding box center [412, 358] width 28 height 20
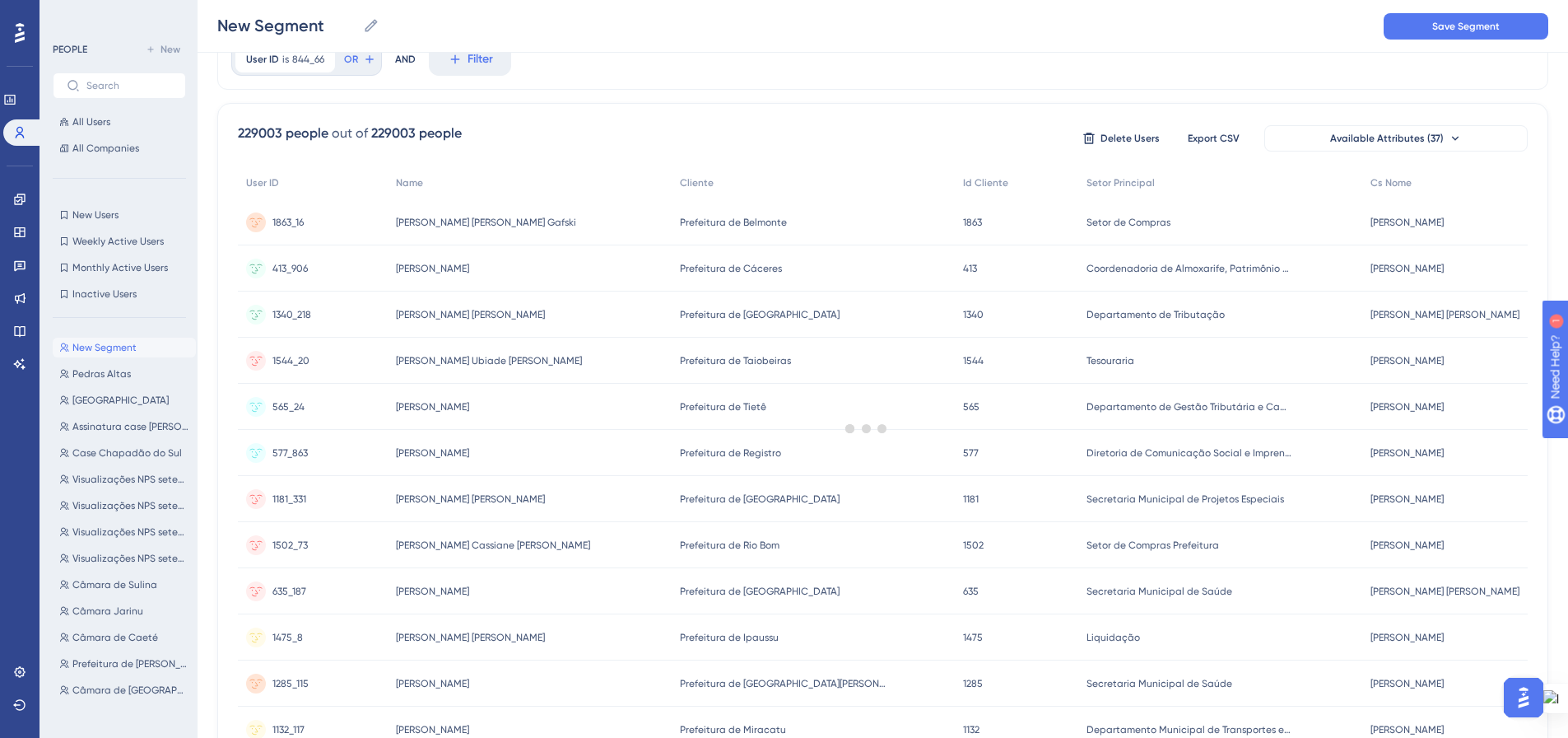
scroll to position [0, 0]
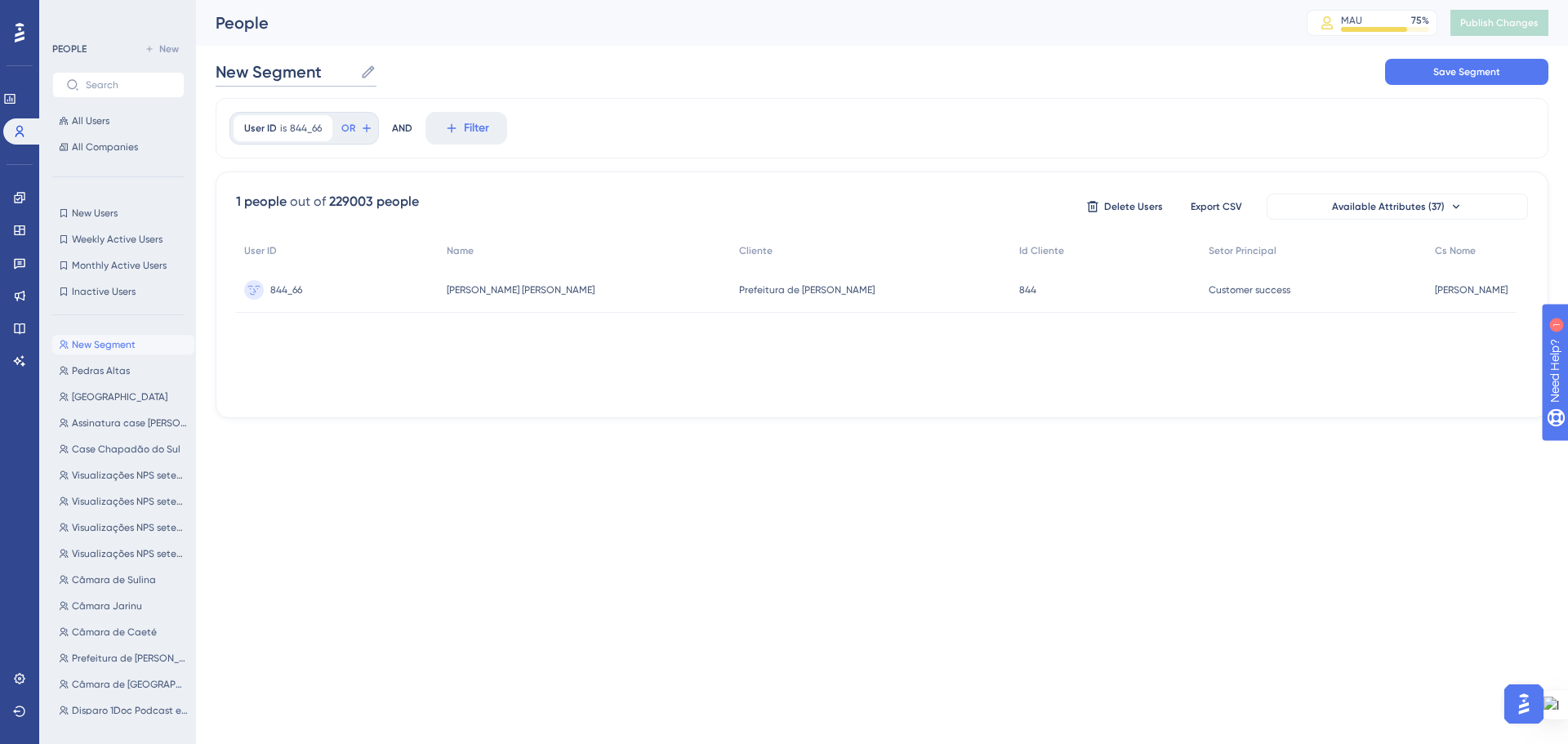
click at [272, 76] on input "New Segment" at bounding box center [285, 72] width 138 height 23
click at [272, 76] on input "New Segment" at bounding box center [285, 72] width 138 height 23
click at [272, 75] on input "New Segment" at bounding box center [285, 72] width 138 height 23
type input "Base testes Je"
click at [544, 66] on div "Base testes Je Base testes Je Save Segment" at bounding box center [882, 72] width 1333 height 52
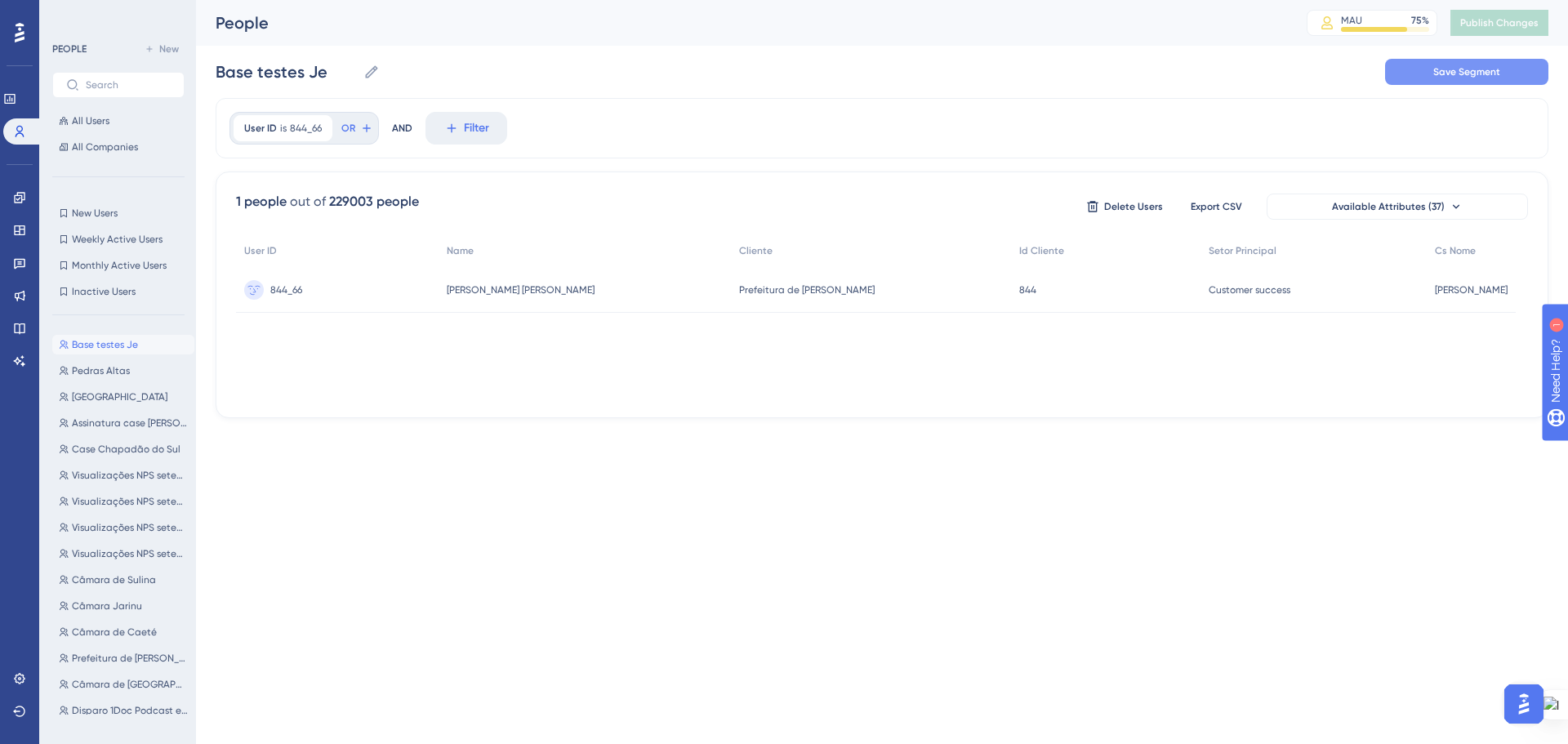
click at [1441, 76] on span "Save Segment" at bounding box center [1467, 72] width 67 height 13
click at [19, 226] on icon at bounding box center [19, 230] width 11 height 10
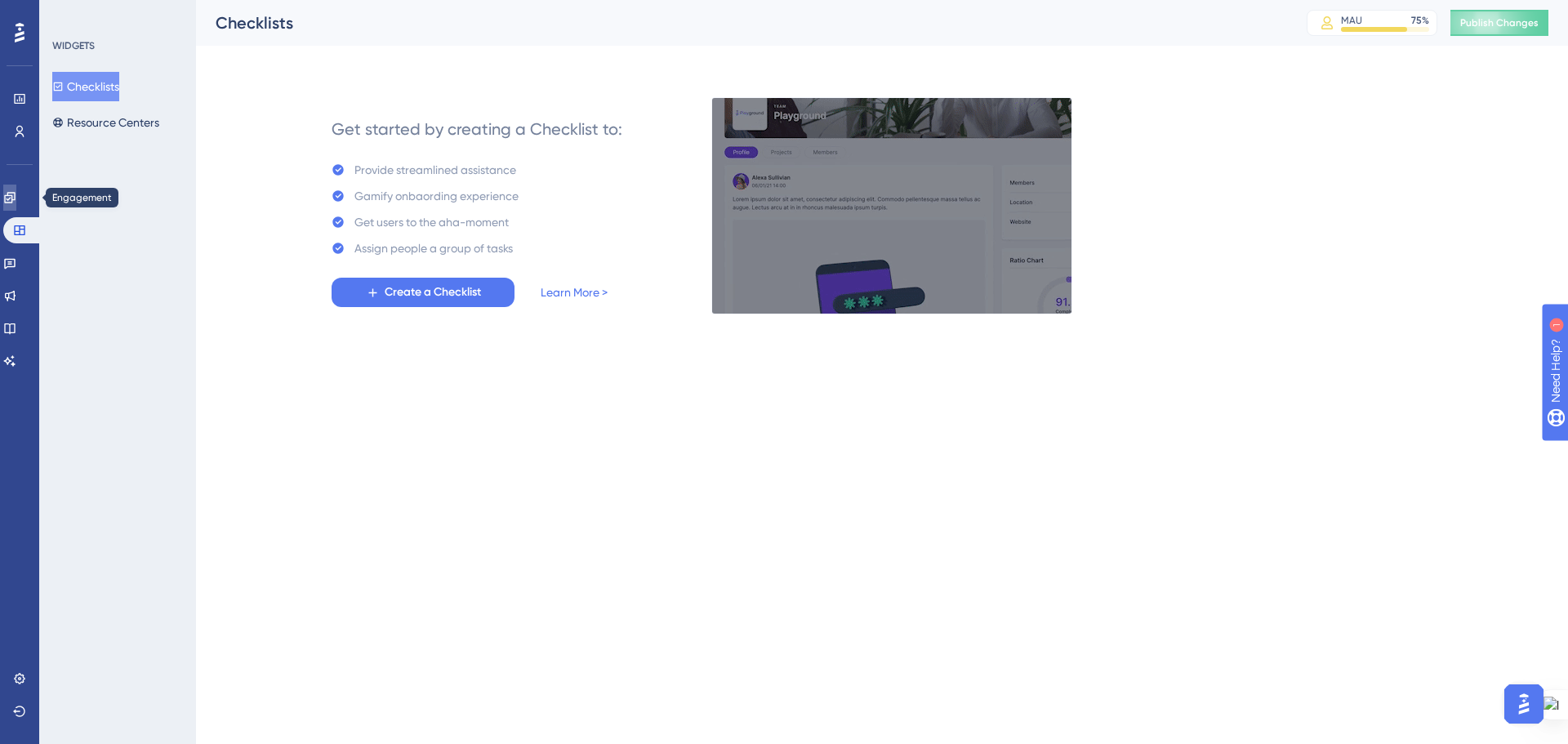
click at [15, 196] on icon at bounding box center [10, 197] width 11 height 11
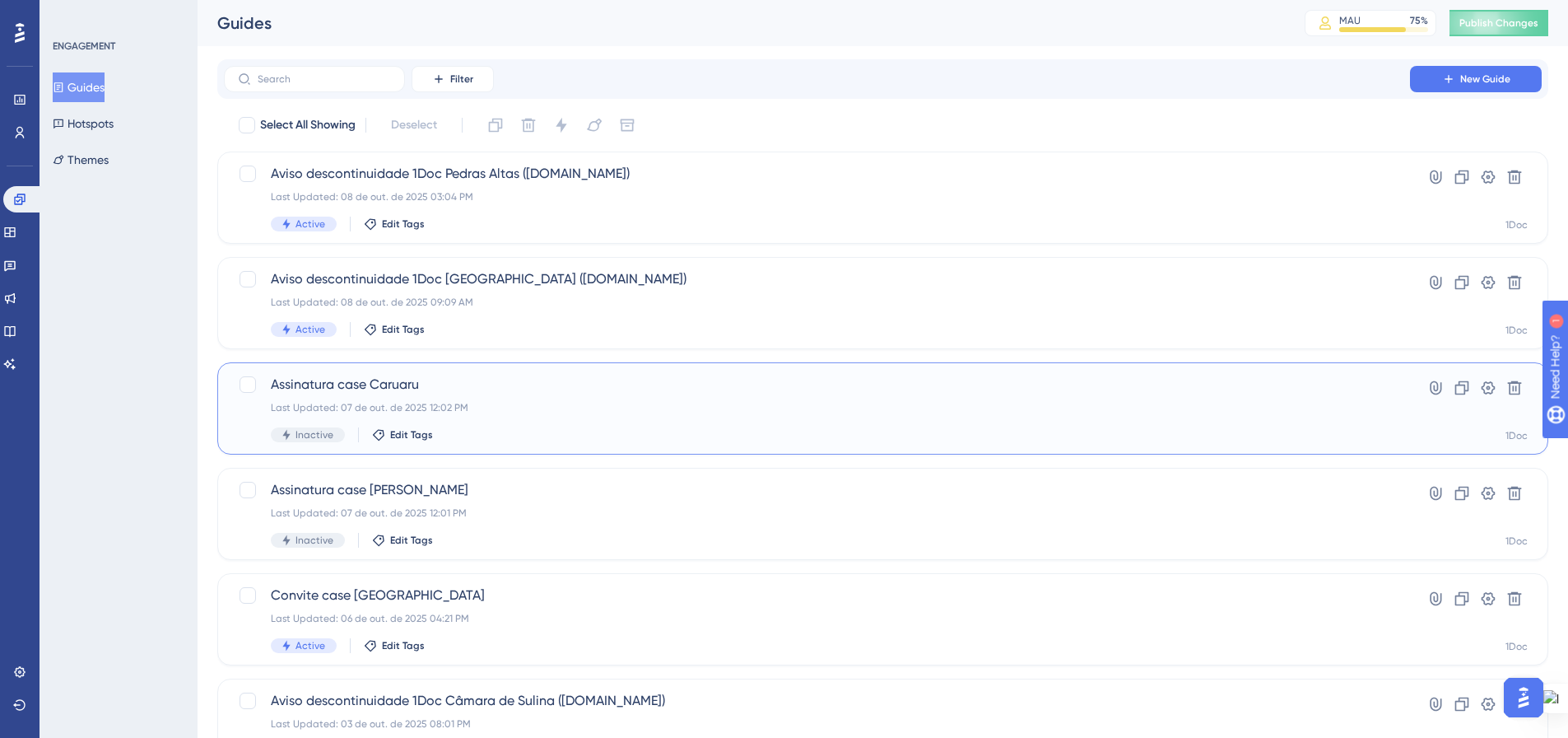
click at [503, 389] on span "Assinatura case Caruaru" at bounding box center [817, 384] width 1093 height 20
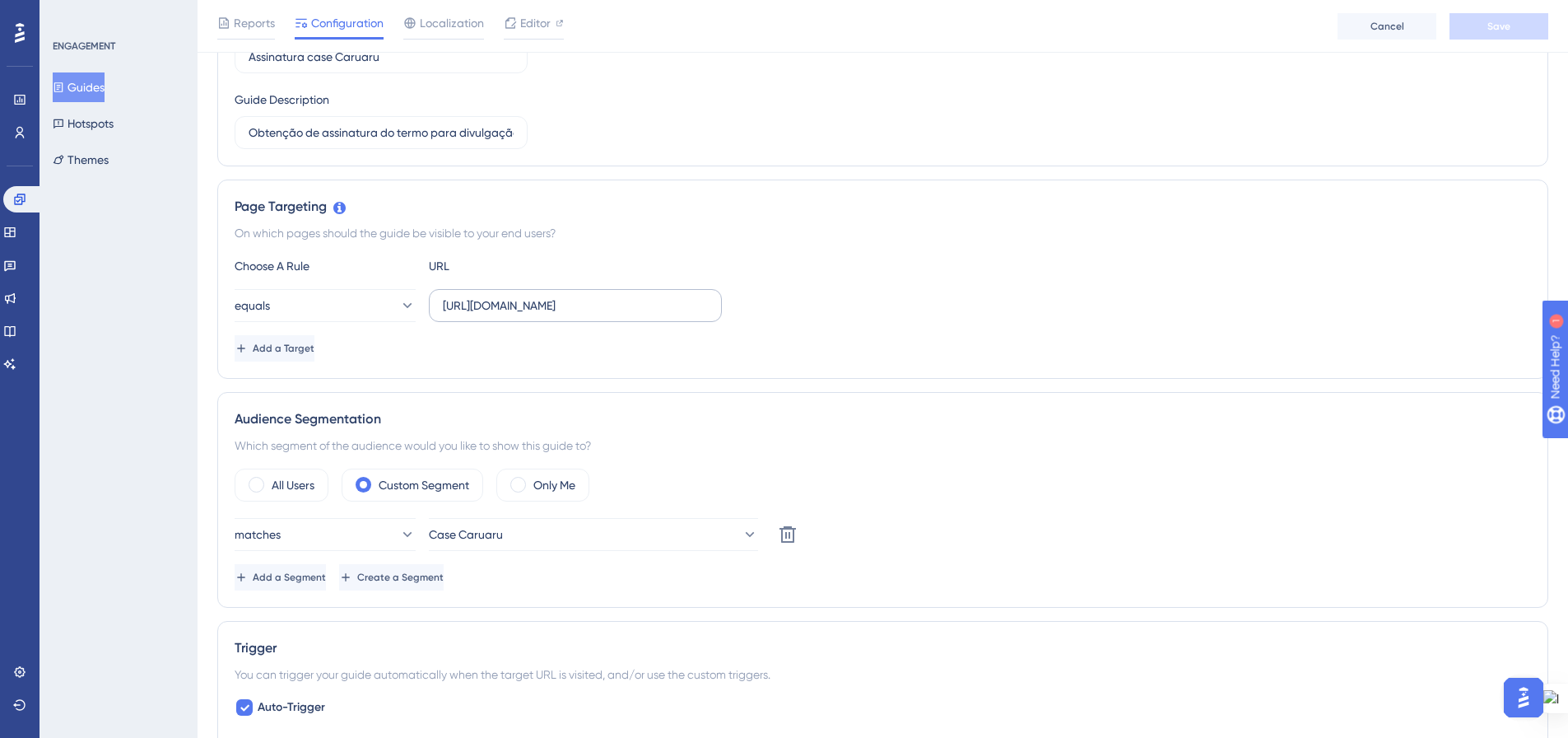
scroll to position [494, 0]
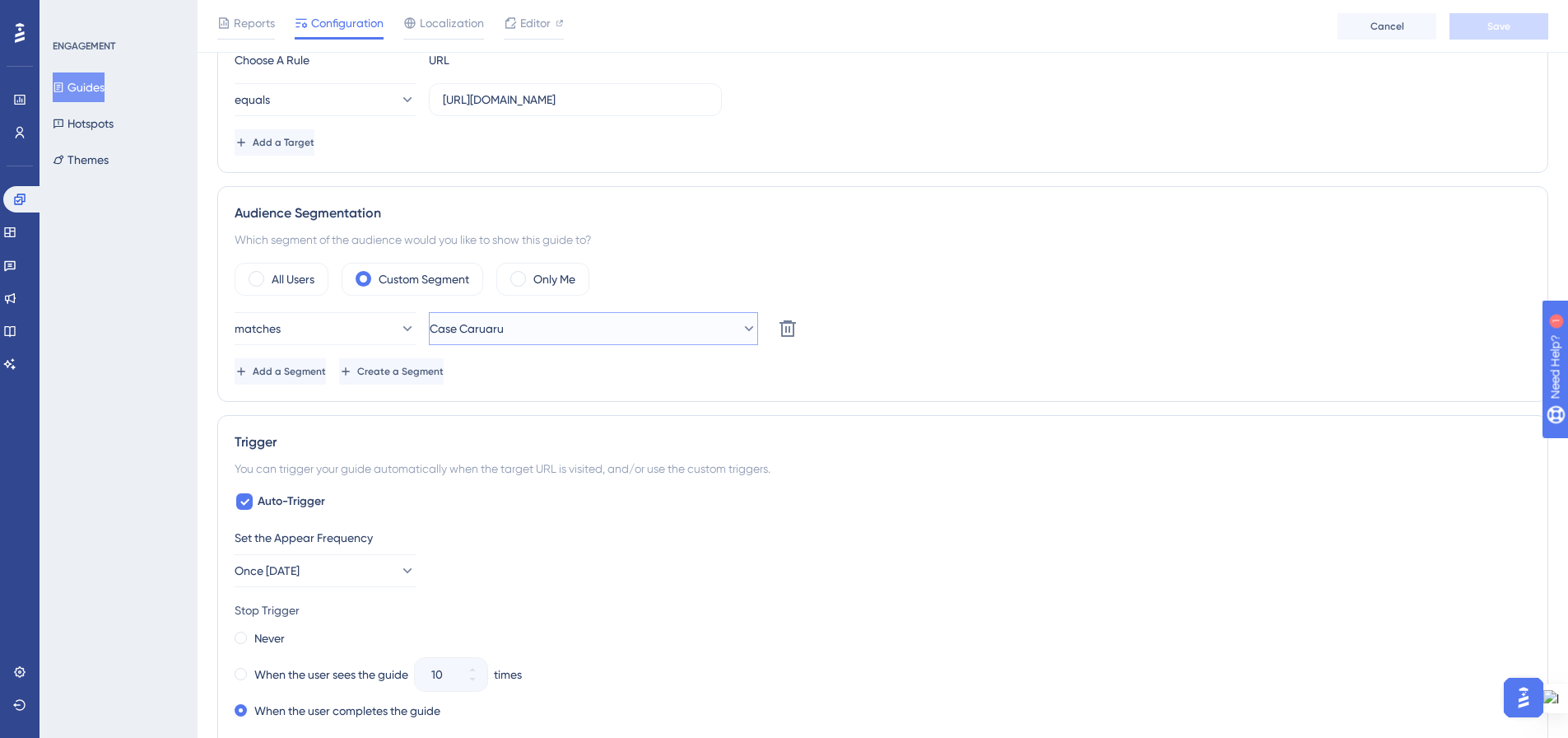
click at [612, 329] on button "Case Caruaru" at bounding box center [593, 328] width 329 height 33
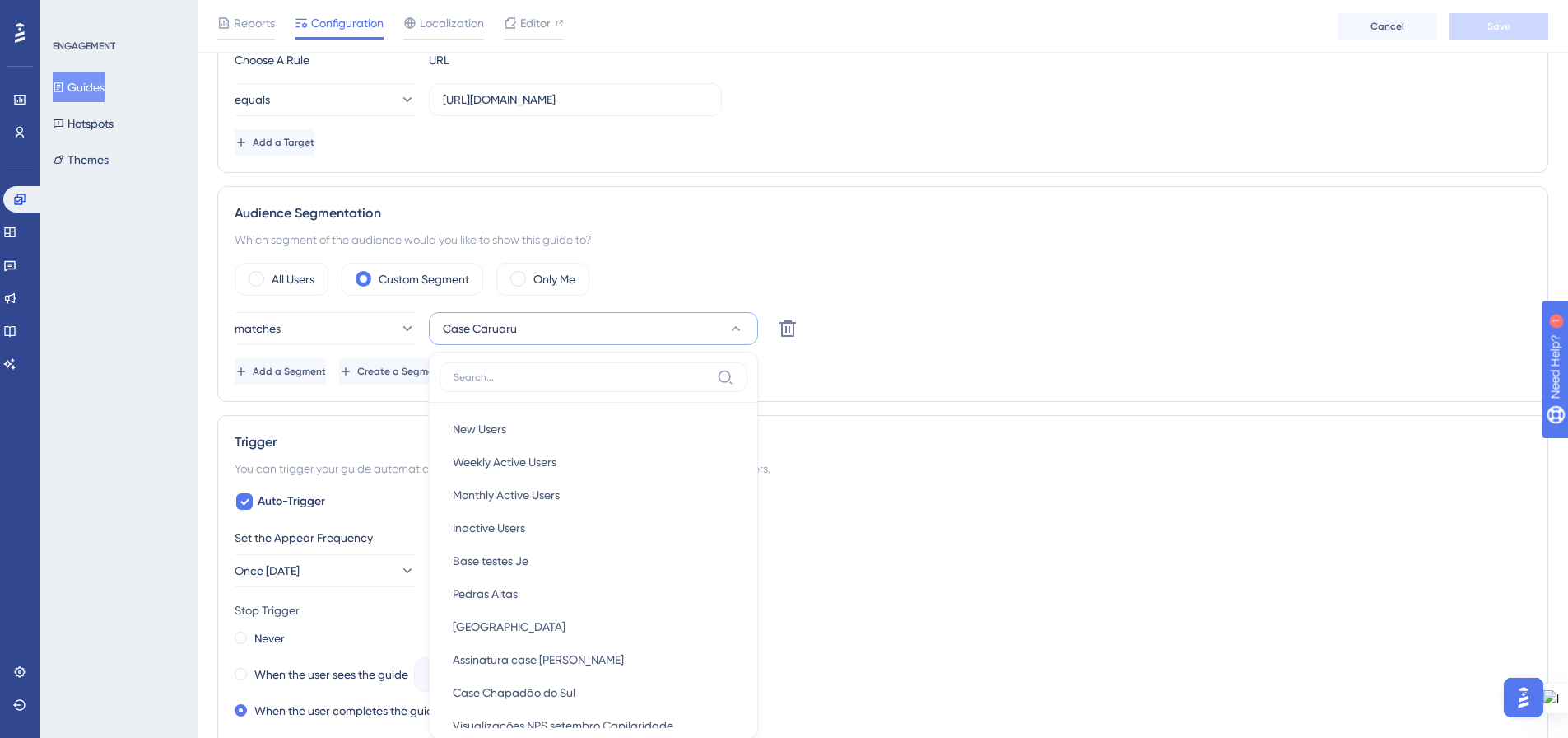
scroll to position [590, 0]
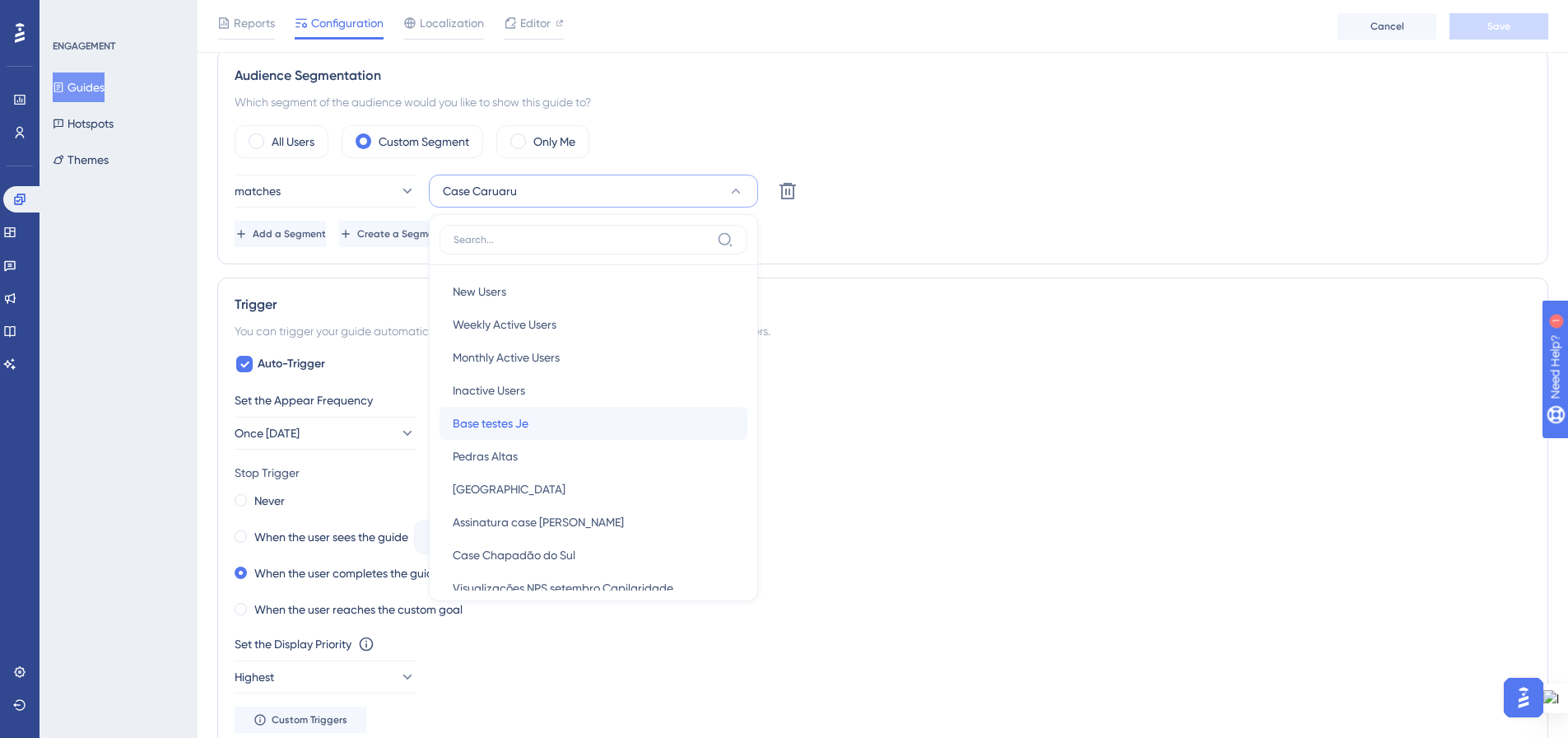
click at [603, 420] on div "Base testes Je Base testes Je" at bounding box center [594, 422] width 282 height 33
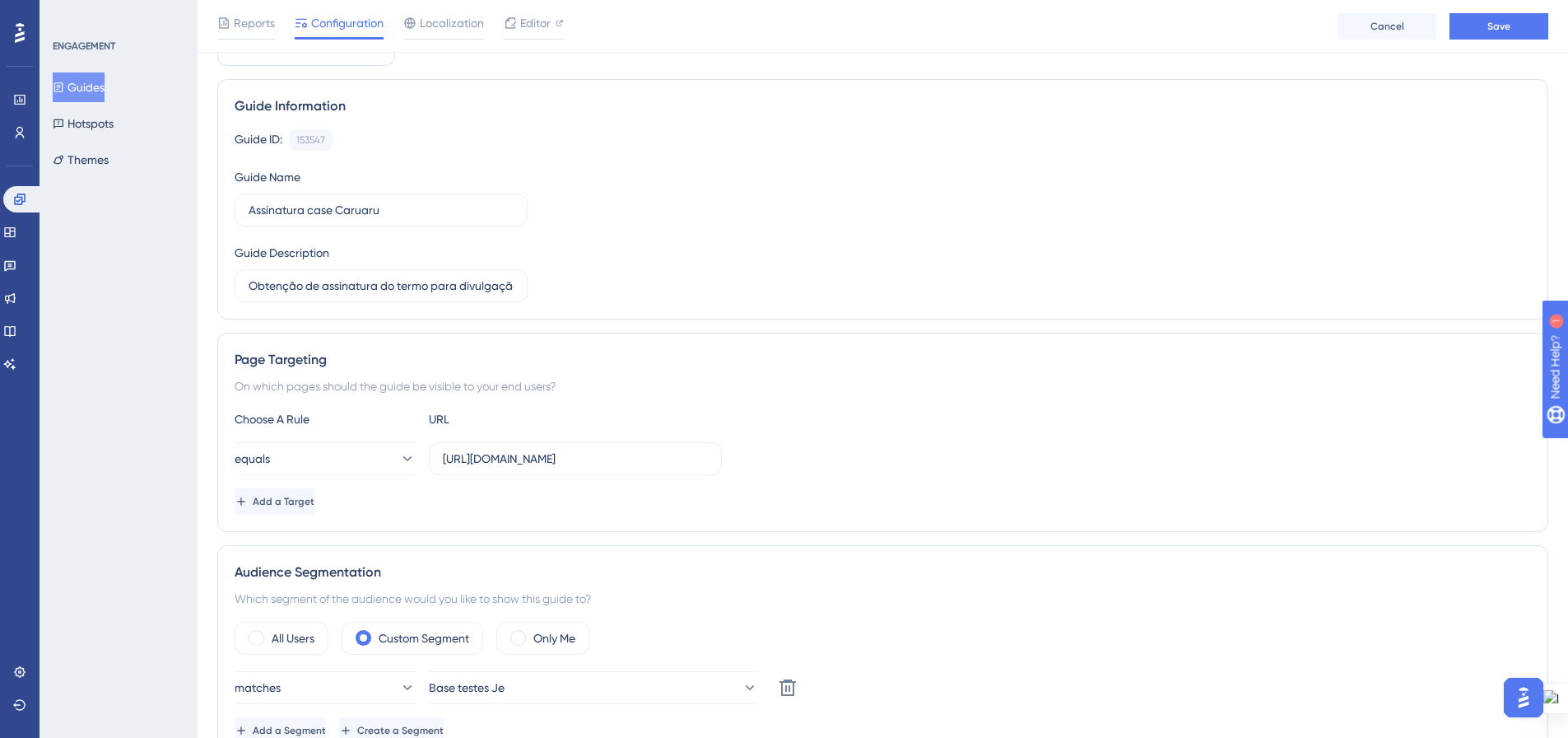
scroll to position [0, 0]
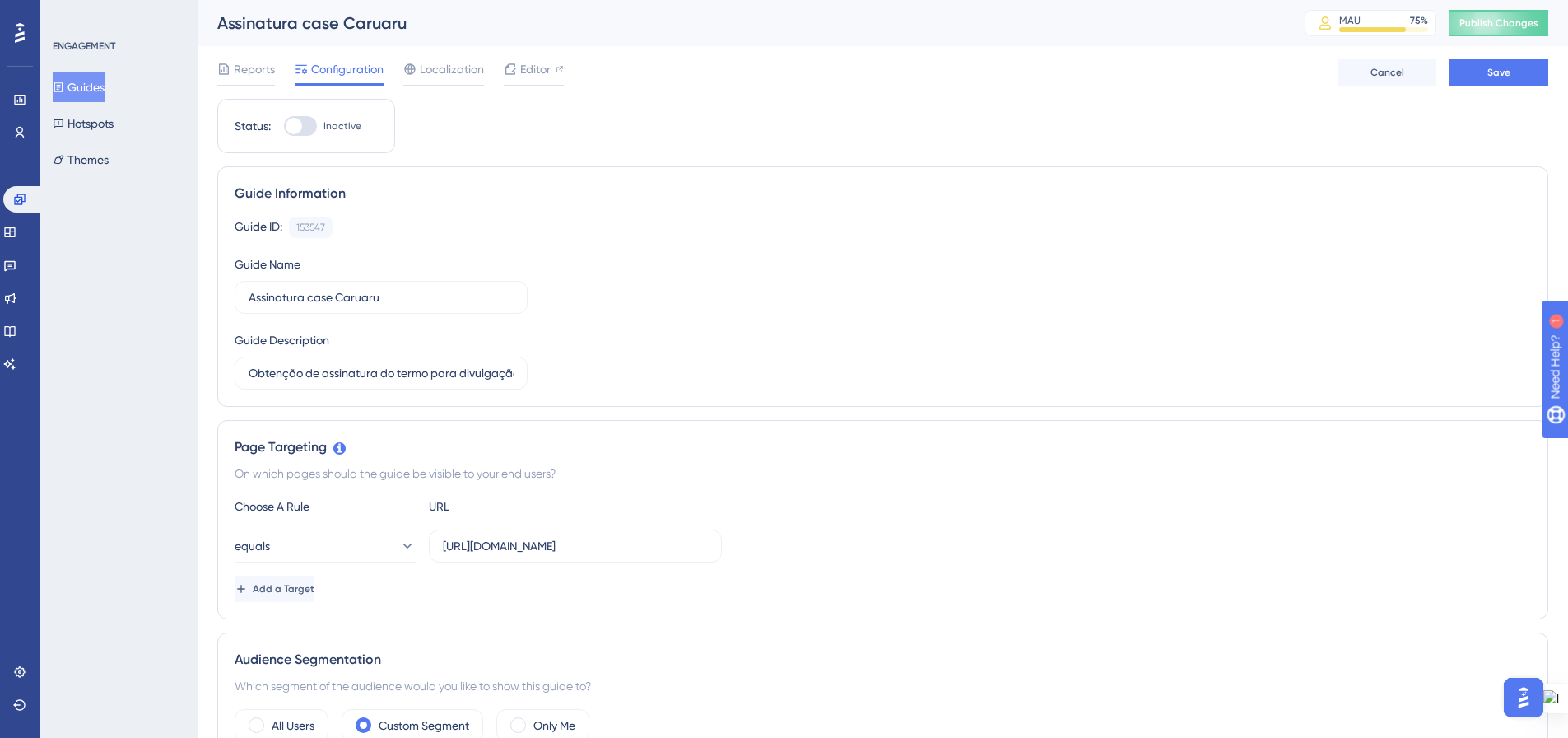
click at [305, 127] on div at bounding box center [300, 126] width 33 height 20
click at [284, 127] on input "Inactive" at bounding box center [283, 126] width 1 height 1
checkbox input "true"
click at [1469, 75] on button "Save" at bounding box center [1498, 72] width 99 height 27
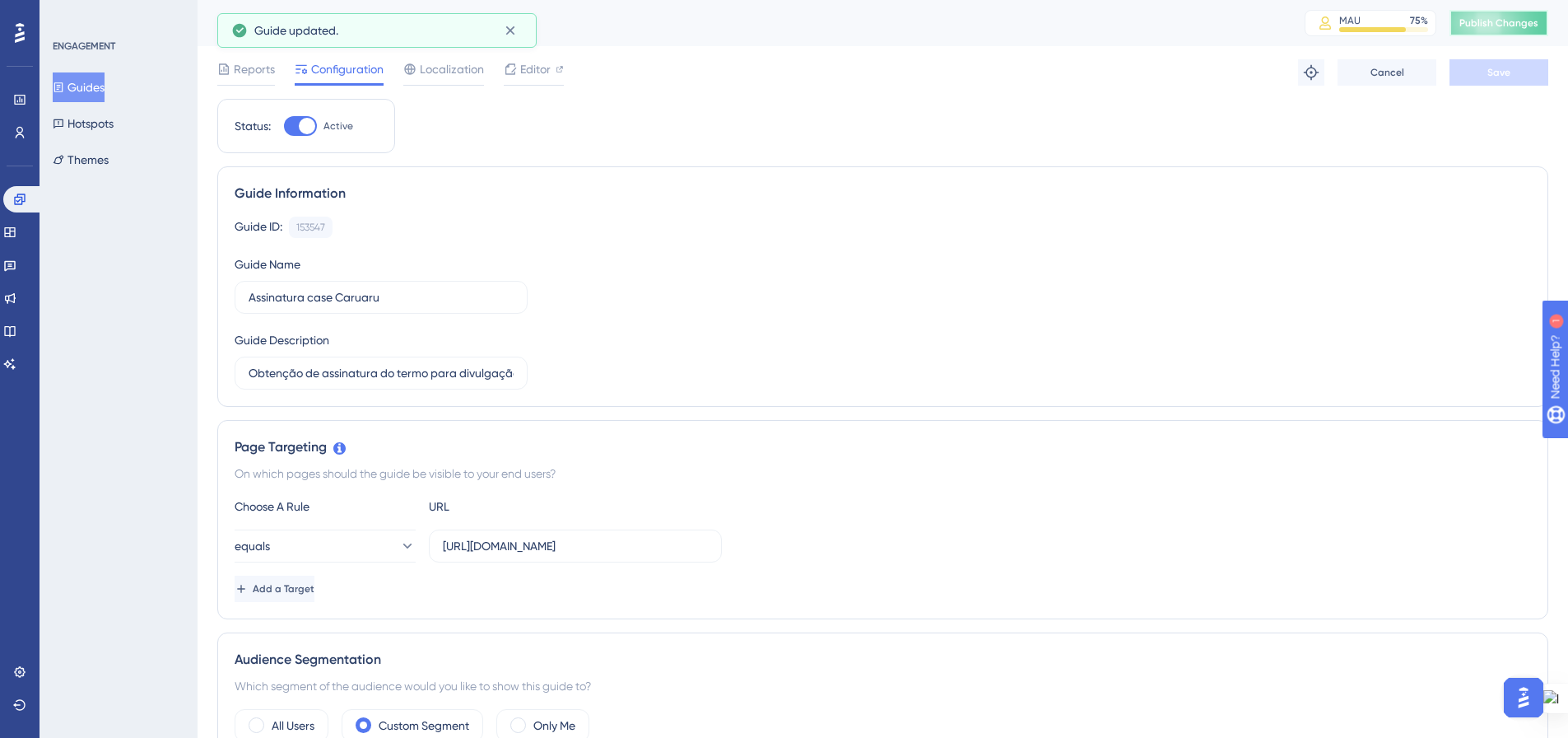
click at [1481, 22] on button "Publish Changes" at bounding box center [1498, 23] width 99 height 27
drag, startPoint x: 234, startPoint y: 70, endPoint x: 514, endPoint y: 404, distance: 435.8
click at [234, 70] on span "Reports" at bounding box center [254, 69] width 41 height 20
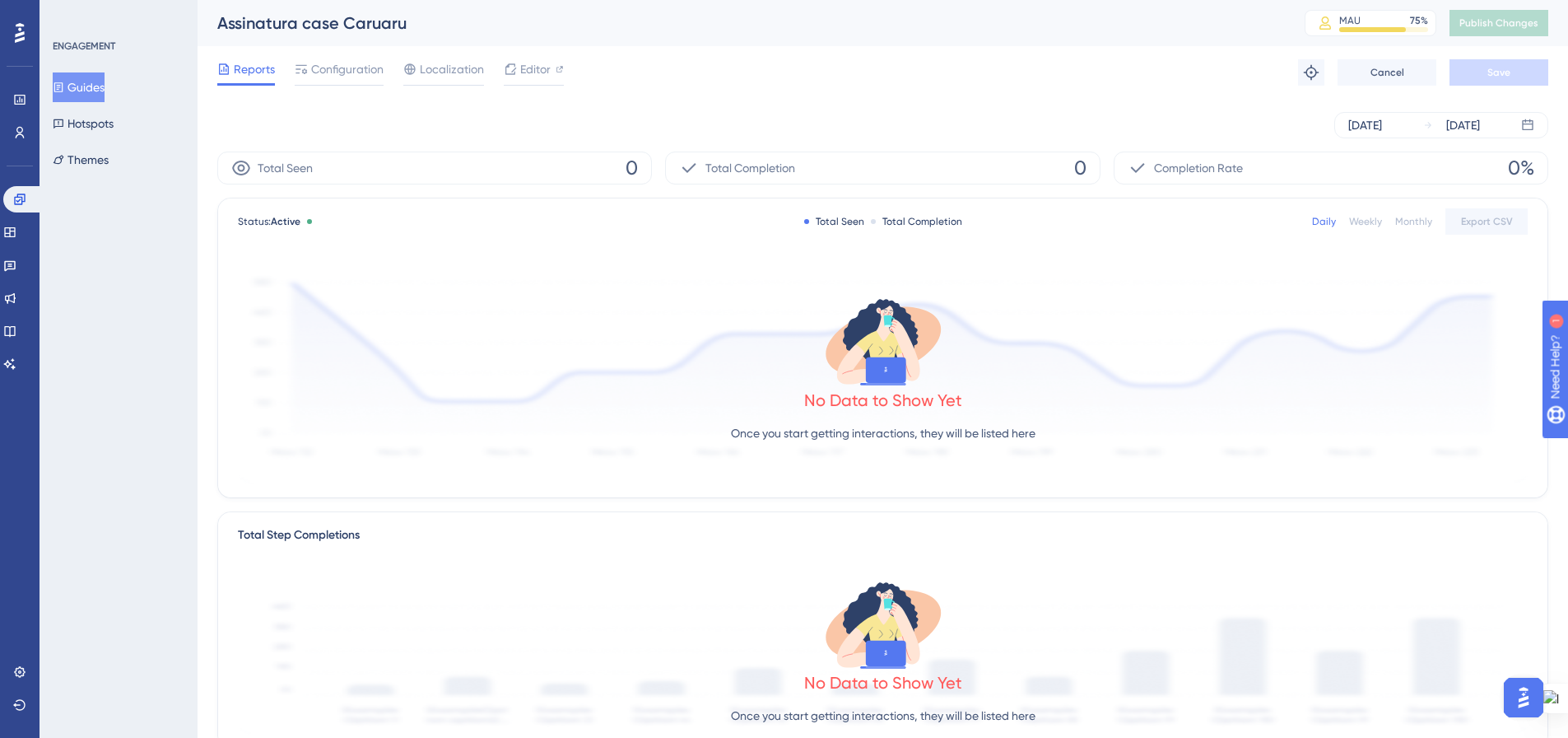
drag, startPoint x: 332, startPoint y: 70, endPoint x: 497, endPoint y: 324, distance: 302.9
click at [332, 69] on span "Configuration" at bounding box center [347, 69] width 72 height 20
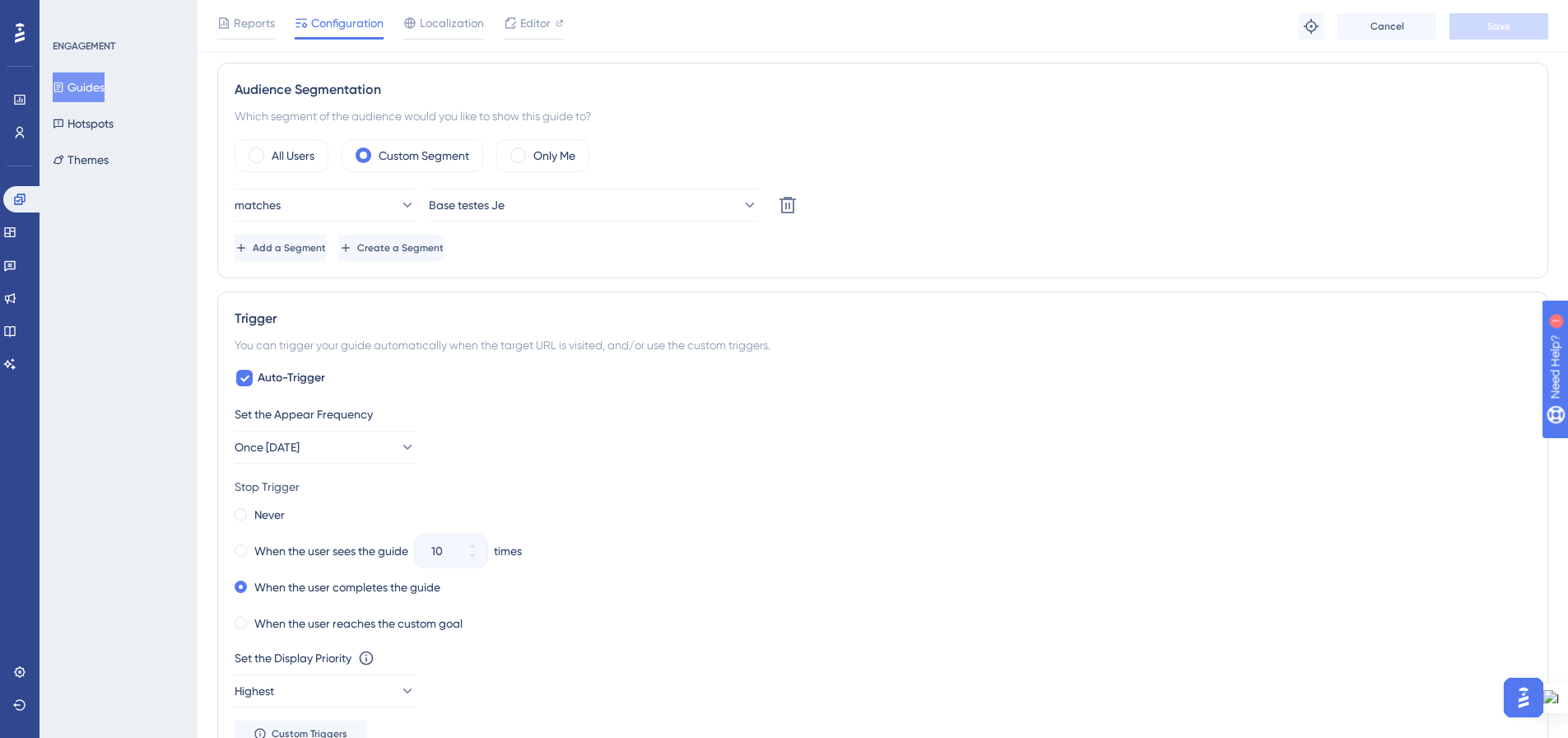
scroll to position [494, 0]
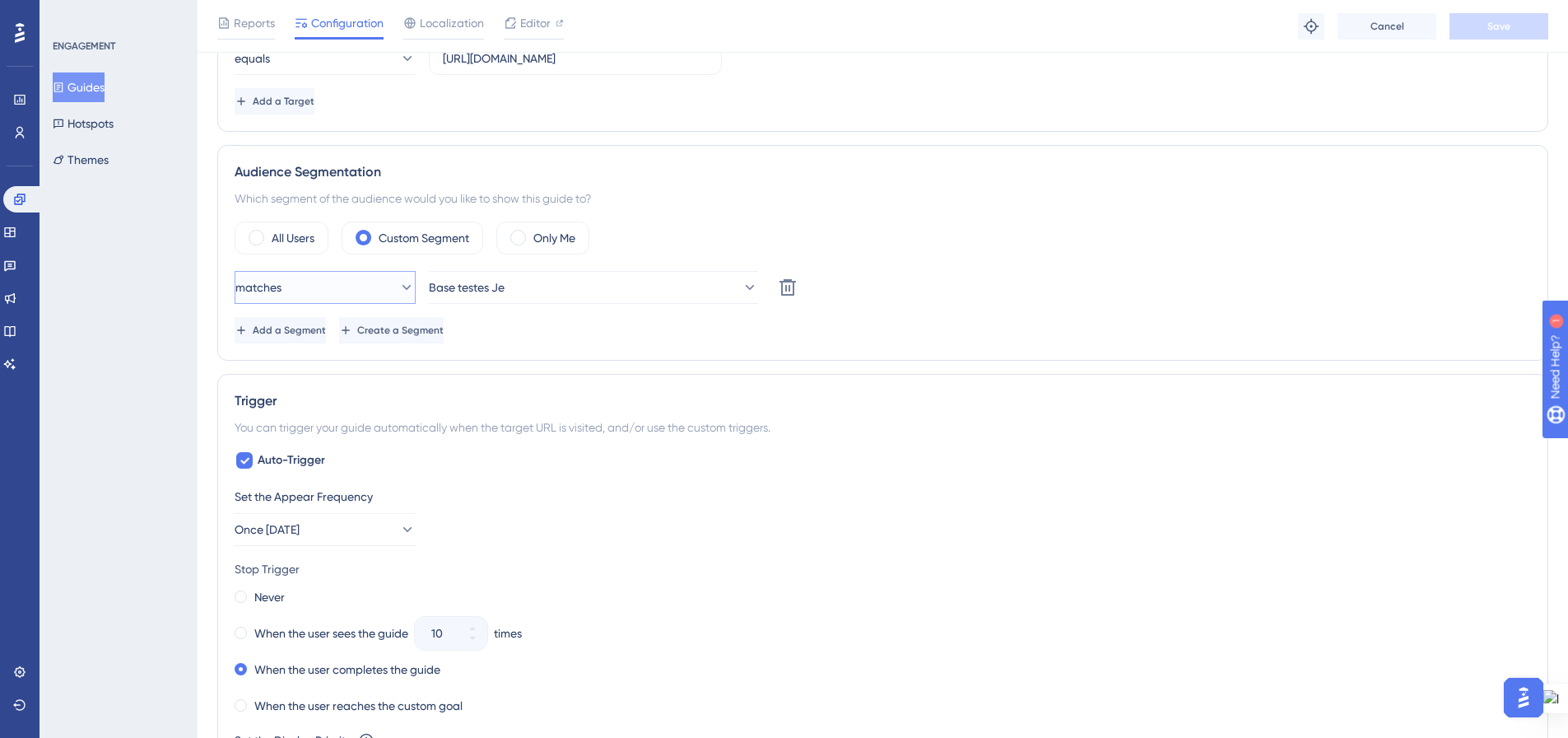
click at [398, 283] on icon at bounding box center [406, 287] width 16 height 16
click at [398, 284] on icon at bounding box center [393, 287] width 16 height 16
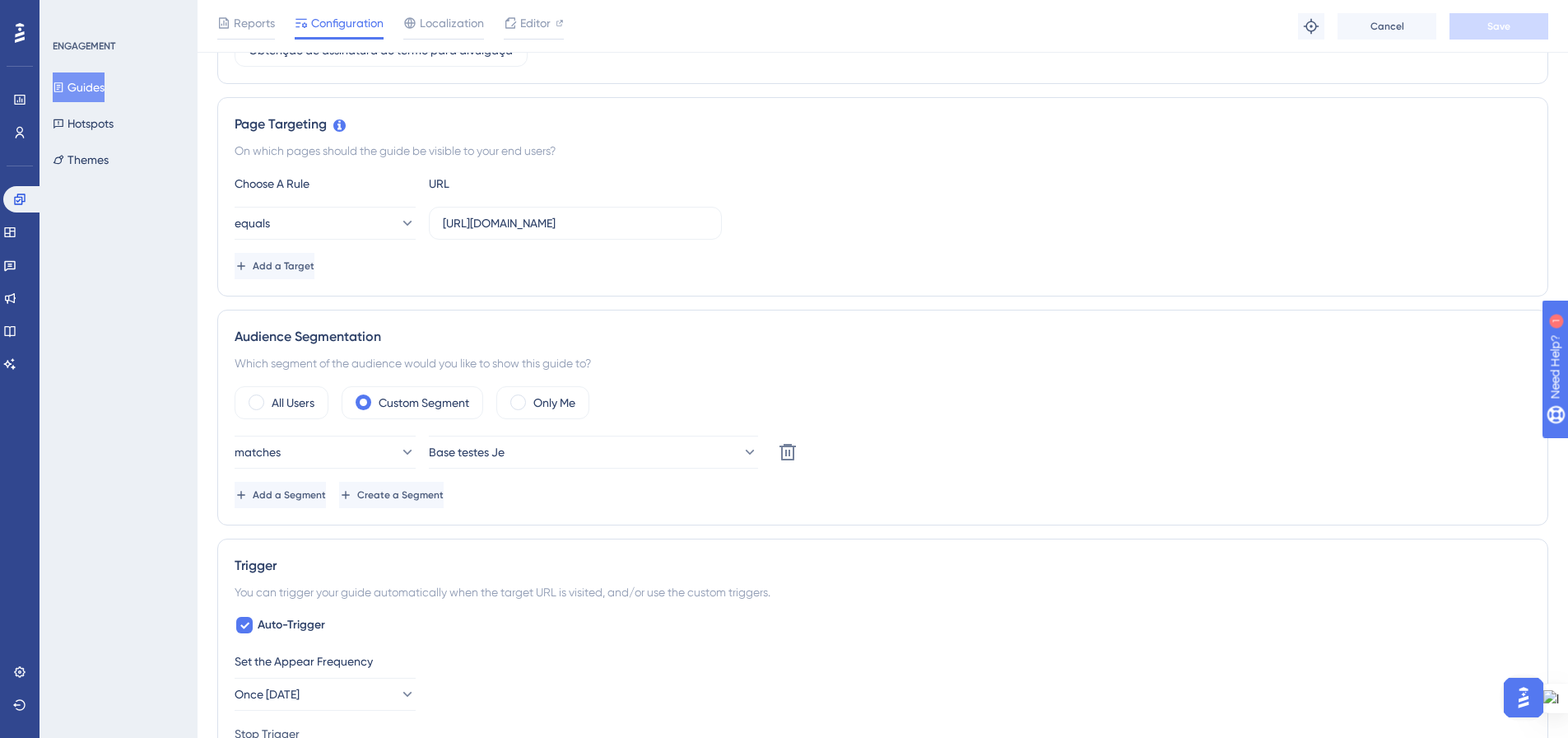
scroll to position [247, 0]
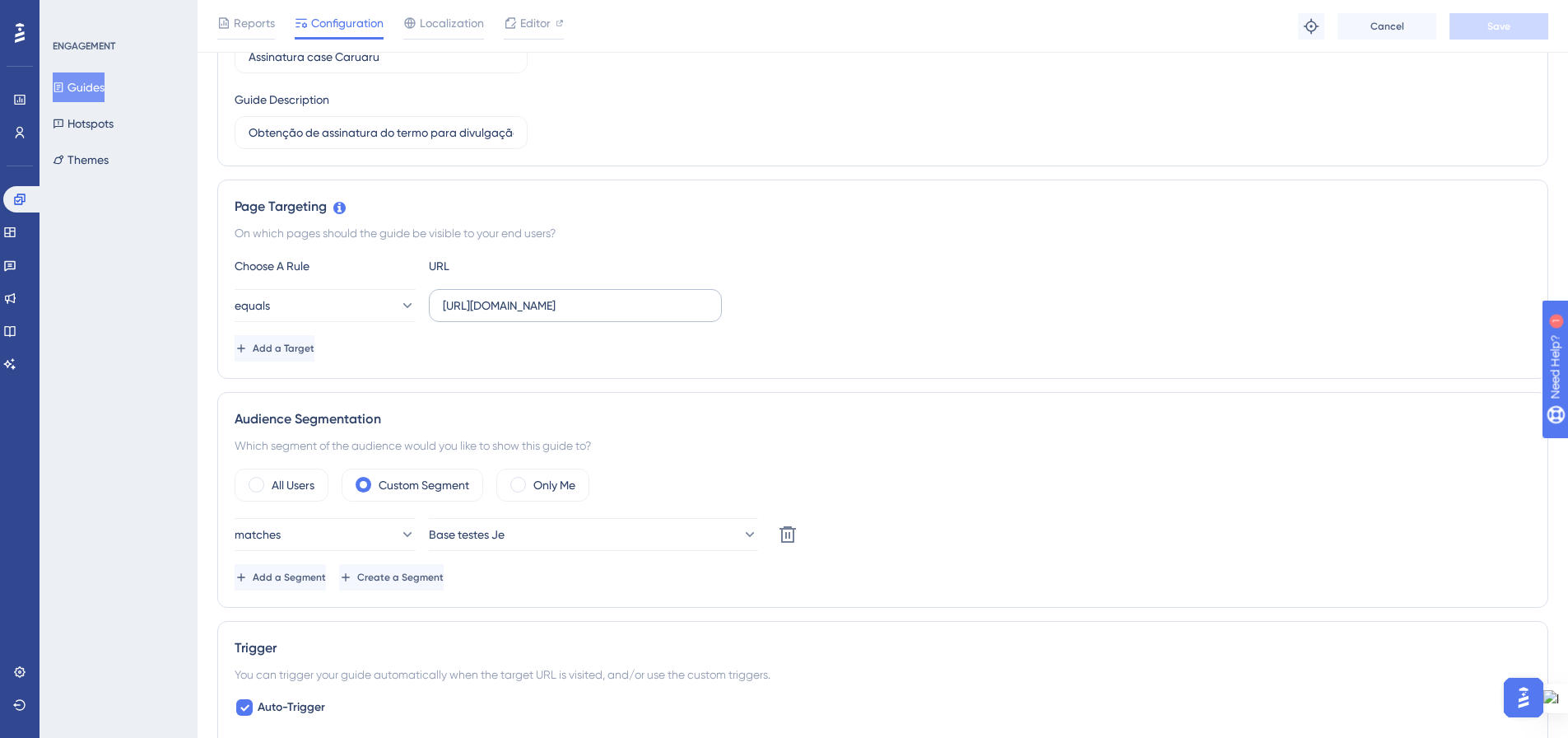
drag, startPoint x: 441, startPoint y: 305, endPoint x: 697, endPoint y: 311, distance: 256.1
click at [697, 311] on label "[URL][DOMAIN_NAME]" at bounding box center [575, 305] width 293 height 33
click at [697, 311] on input "[URL][DOMAIN_NAME]" at bounding box center [575, 305] width 265 height 18
drag, startPoint x: 447, startPoint y: 307, endPoint x: 752, endPoint y: 318, distance: 305.2
click at [752, 317] on div "equals [URL][DOMAIN_NAME]" at bounding box center [883, 305] width 1297 height 33
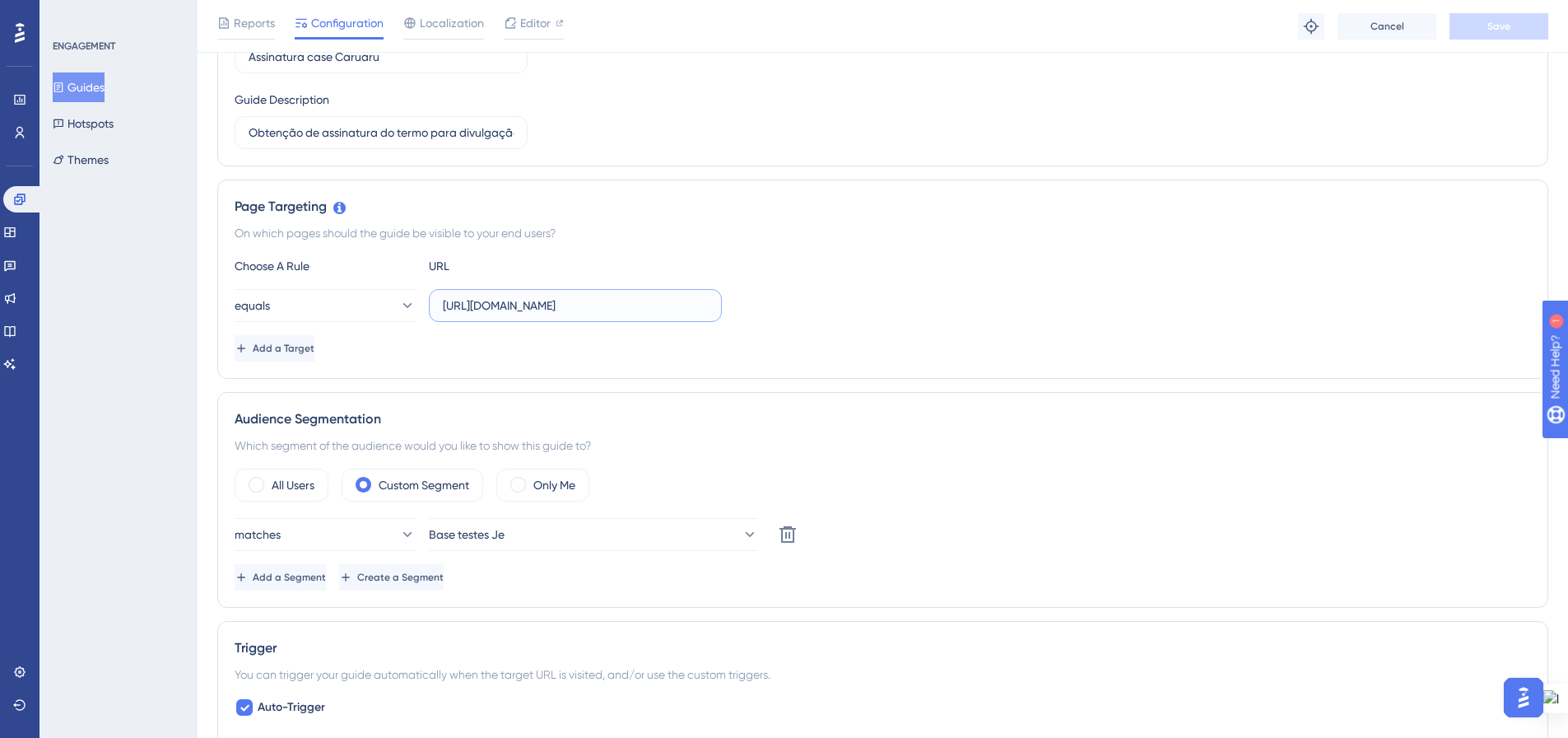
type input "h"
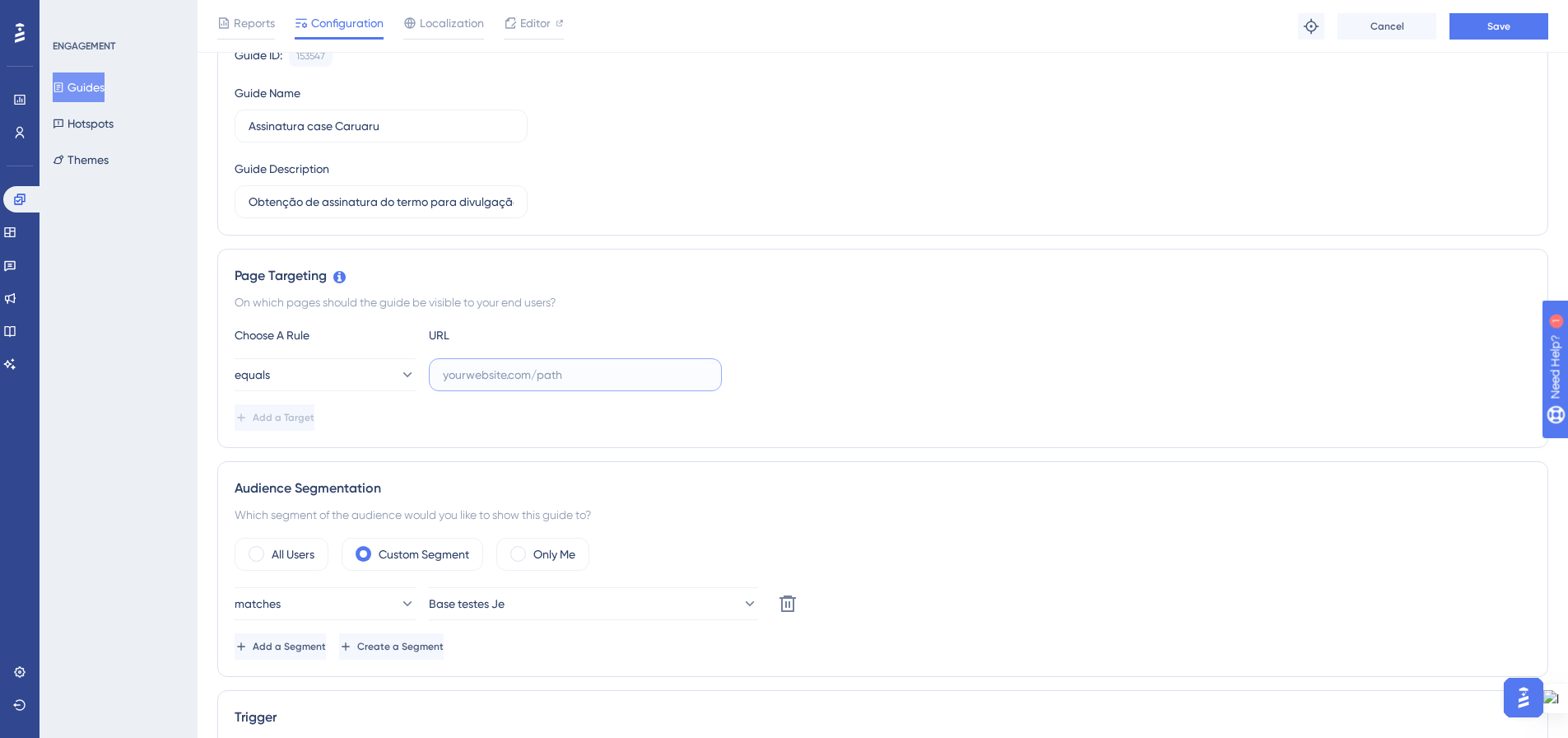
scroll to position [82, 0]
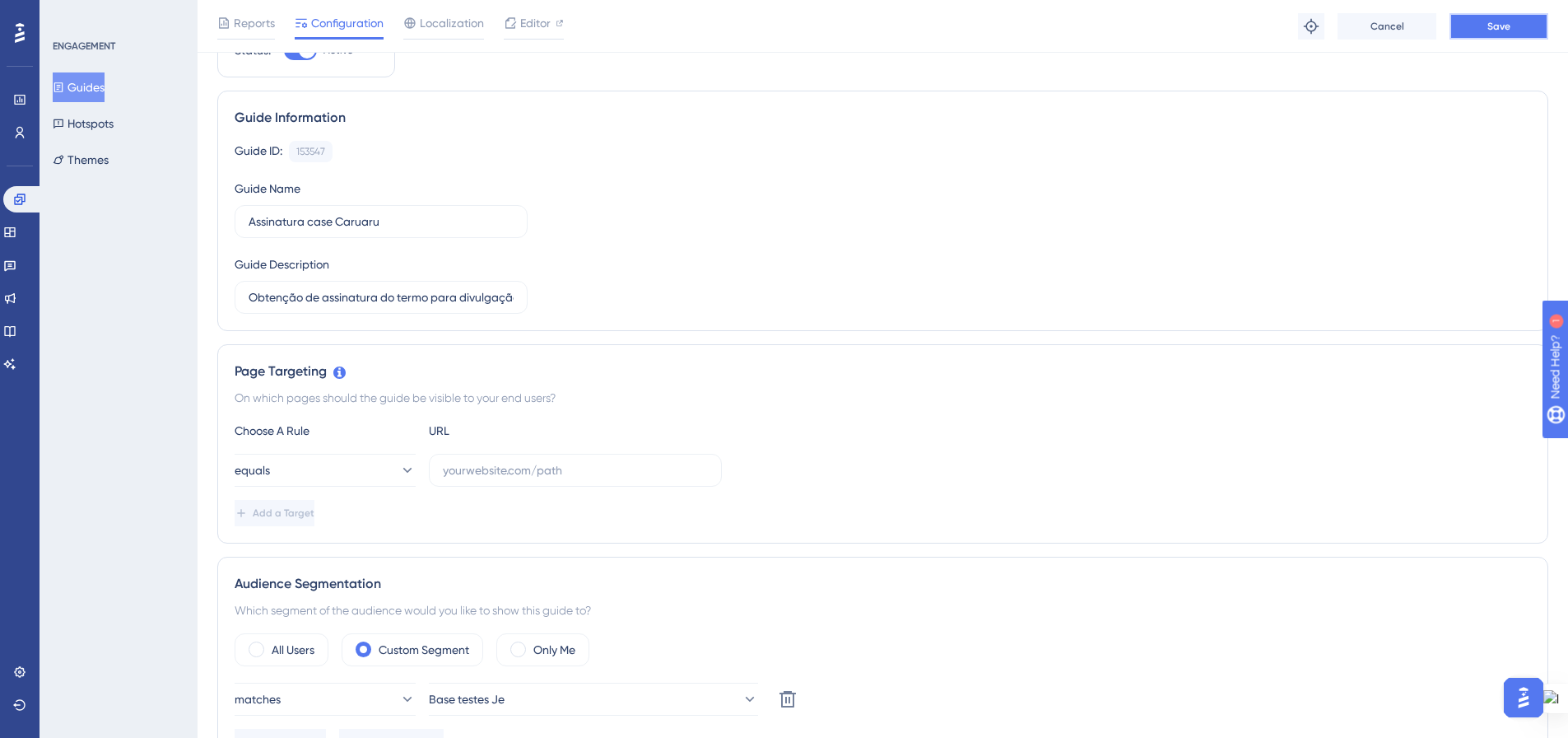
click at [1477, 23] on button "Save" at bounding box center [1498, 27] width 99 height 27
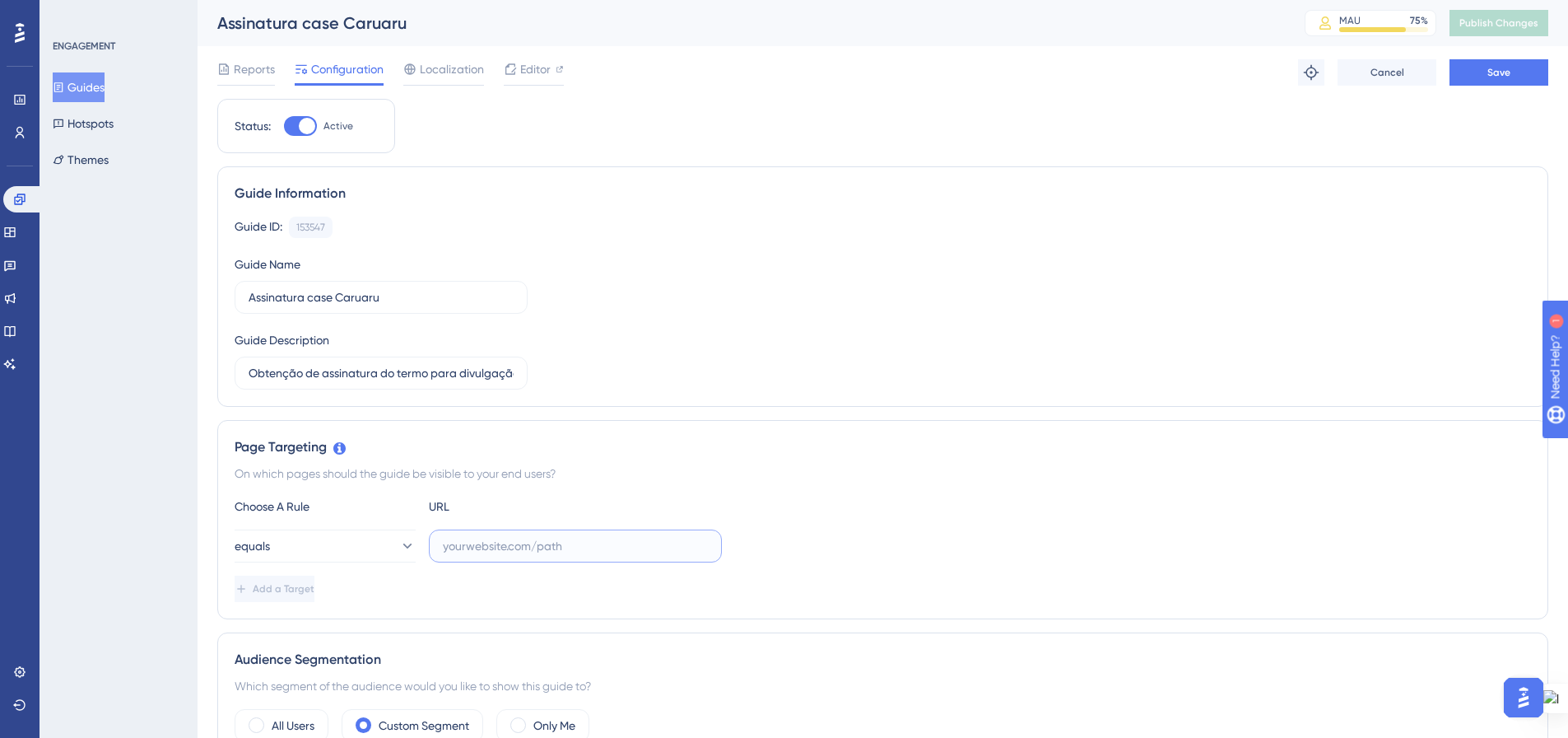
click at [545, 549] on input "text" at bounding box center [575, 545] width 265 height 18
paste input "[URL][DOMAIN_NAME]"
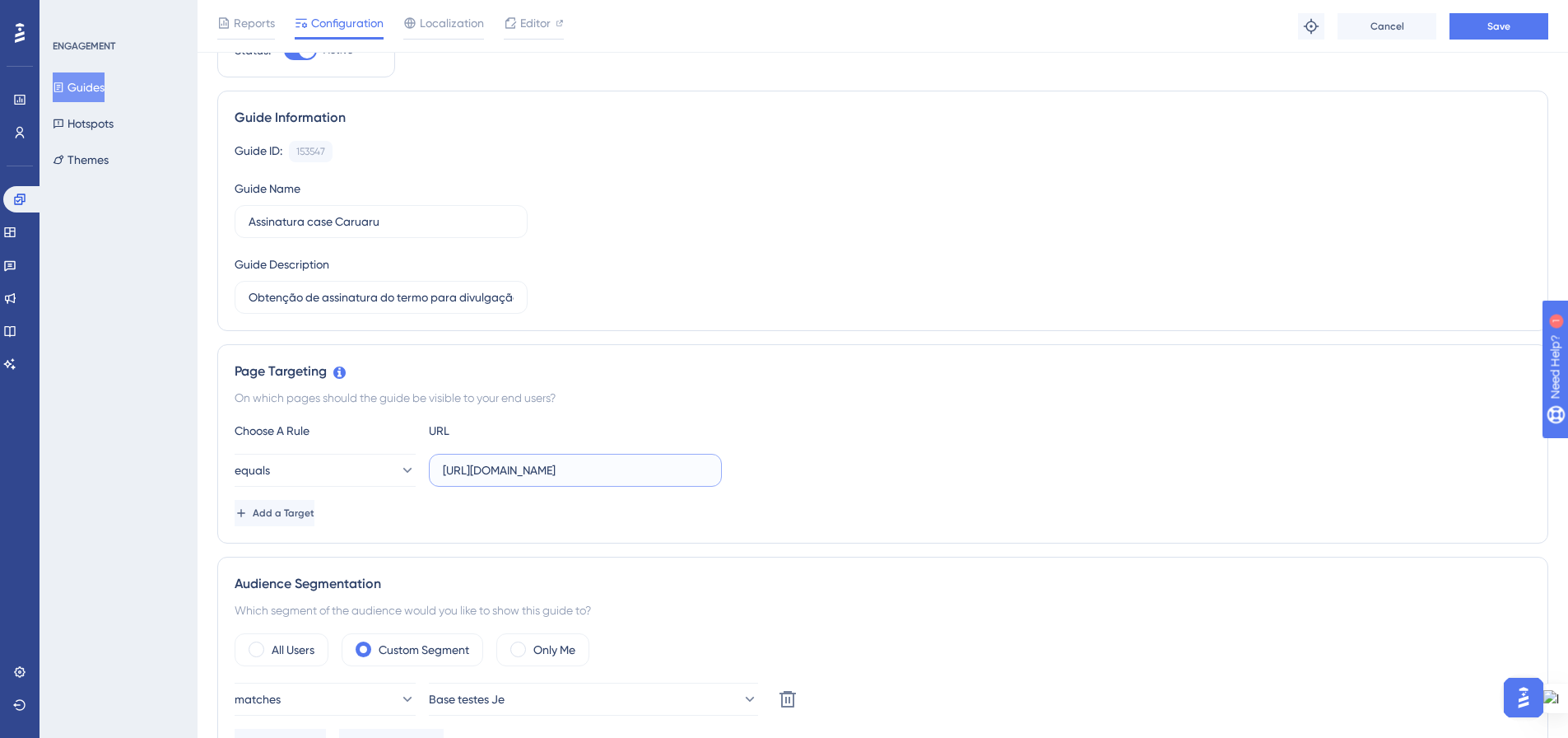
drag, startPoint x: 485, startPoint y: 466, endPoint x: 536, endPoint y: 472, distance: 51.4
click at [536, 472] on input "[URL][DOMAIN_NAME]" at bounding box center [575, 470] width 265 height 18
click at [620, 427] on div "Choose A Rule URL" at bounding box center [883, 430] width 1297 height 20
drag, startPoint x: 509, startPoint y: 468, endPoint x: 494, endPoint y: 475, distance: 16.6
click at [487, 470] on input "[URL][DOMAIN_NAME]" at bounding box center [575, 470] width 265 height 18
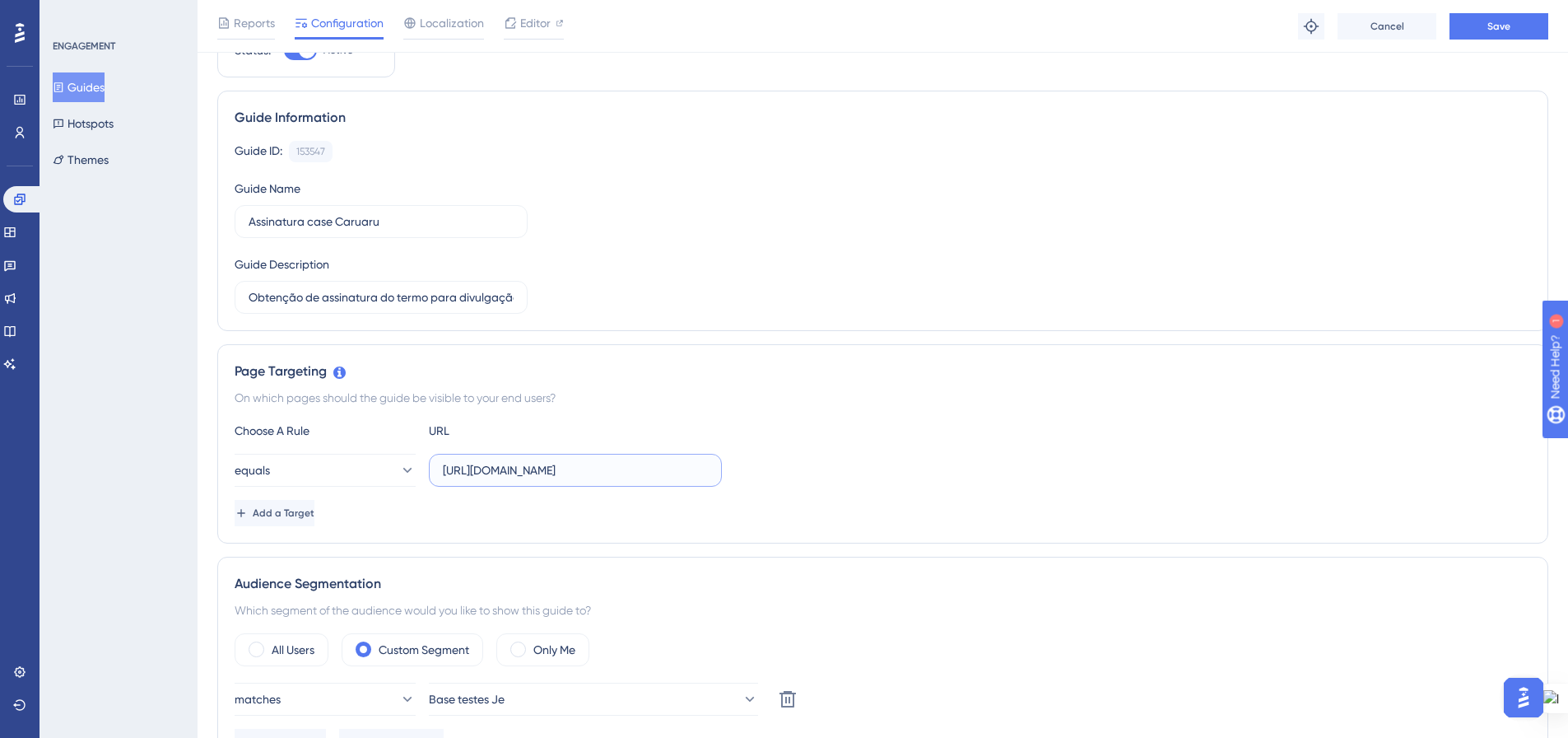
type input "[URL][DOMAIN_NAME]"
click at [838, 469] on div "equals [URL][DOMAIN_NAME]" at bounding box center [883, 470] width 1297 height 33
drag, startPoint x: 647, startPoint y: 469, endPoint x: 744, endPoint y: 473, distance: 97.1
click at [744, 473] on div "equals [URL][DOMAIN_NAME]" at bounding box center [883, 470] width 1297 height 33
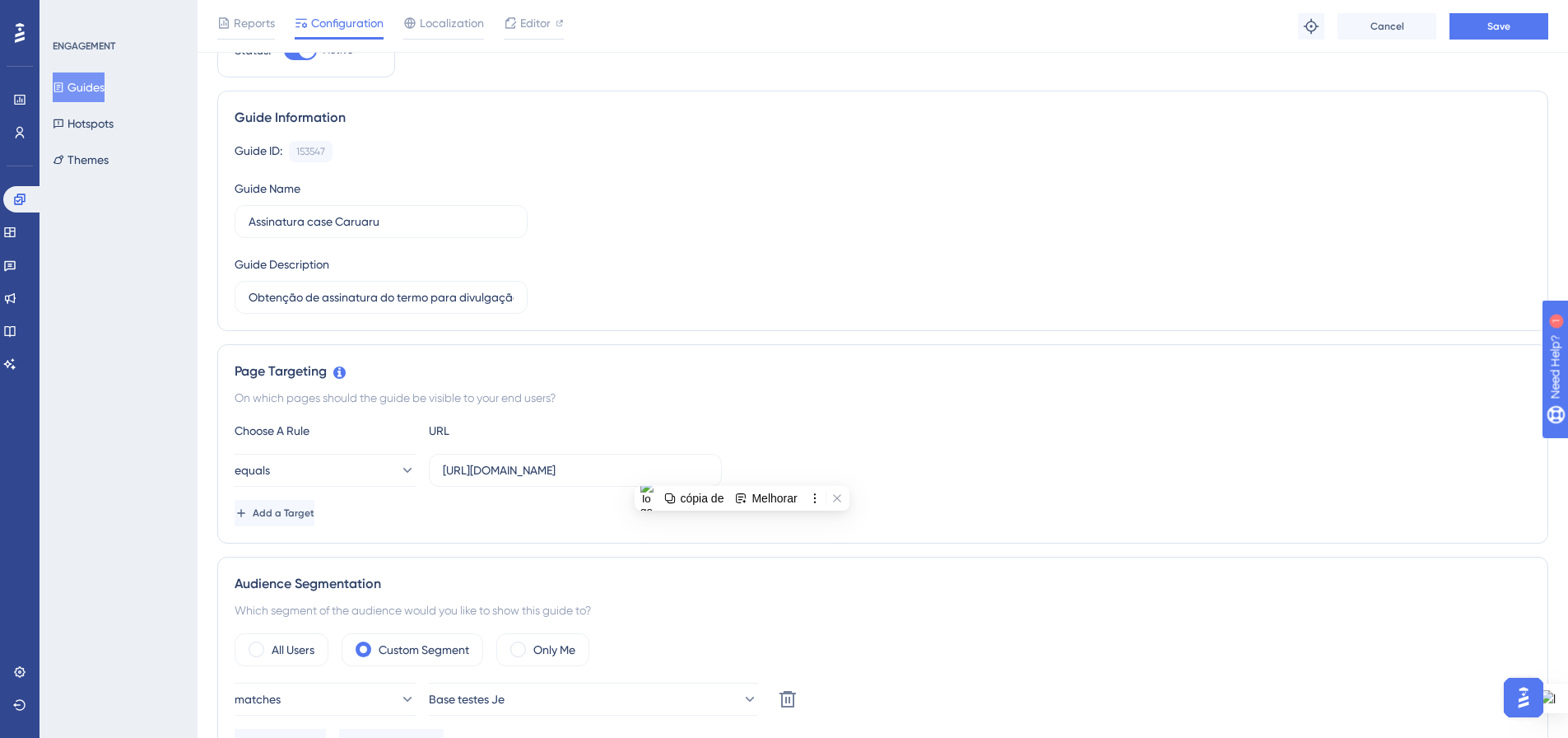
click at [818, 455] on div "equals [URL][DOMAIN_NAME]" at bounding box center [883, 470] width 1297 height 33
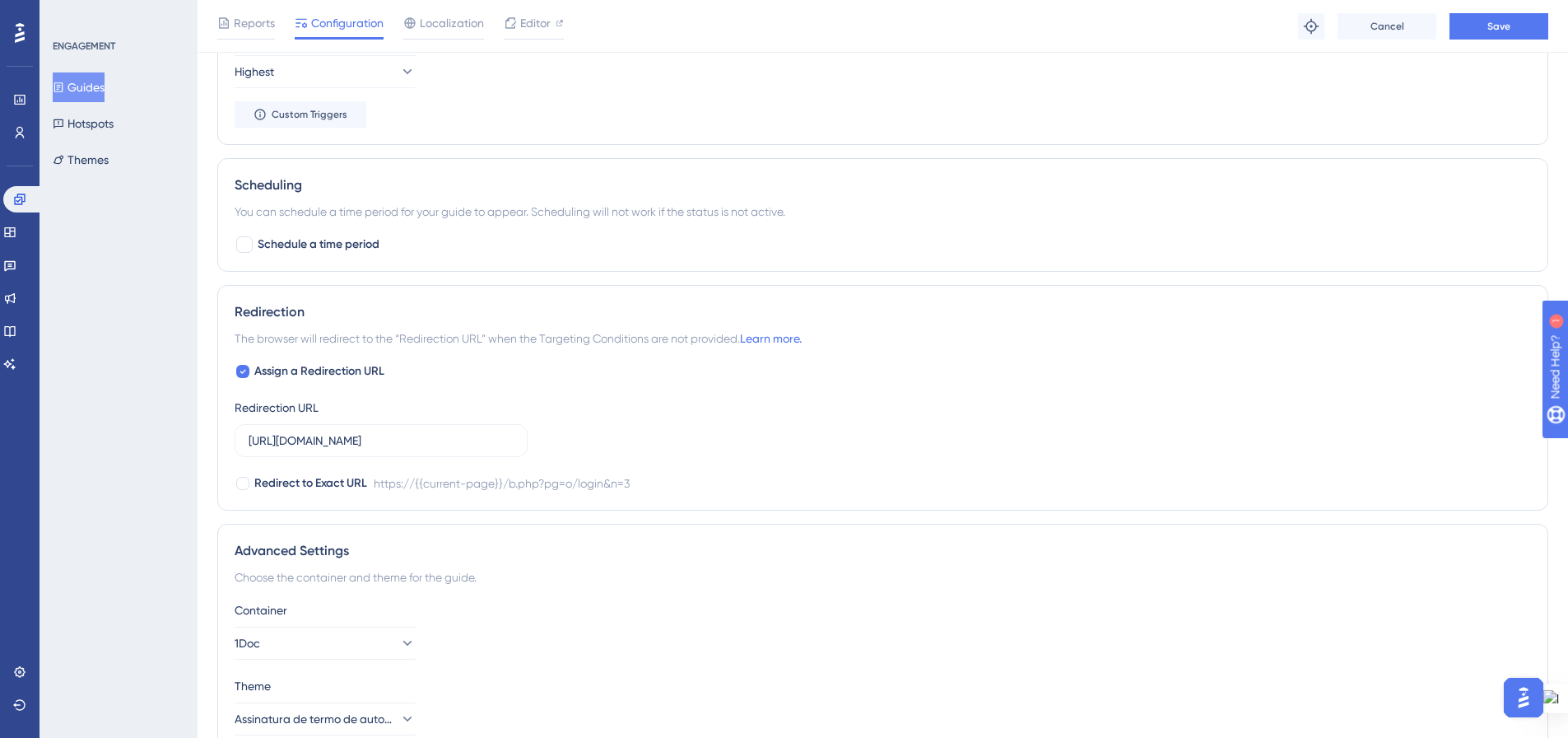
scroll to position [1193, 0]
click at [244, 370] on icon at bounding box center [242, 373] width 6 height 13
checkbox input "false"
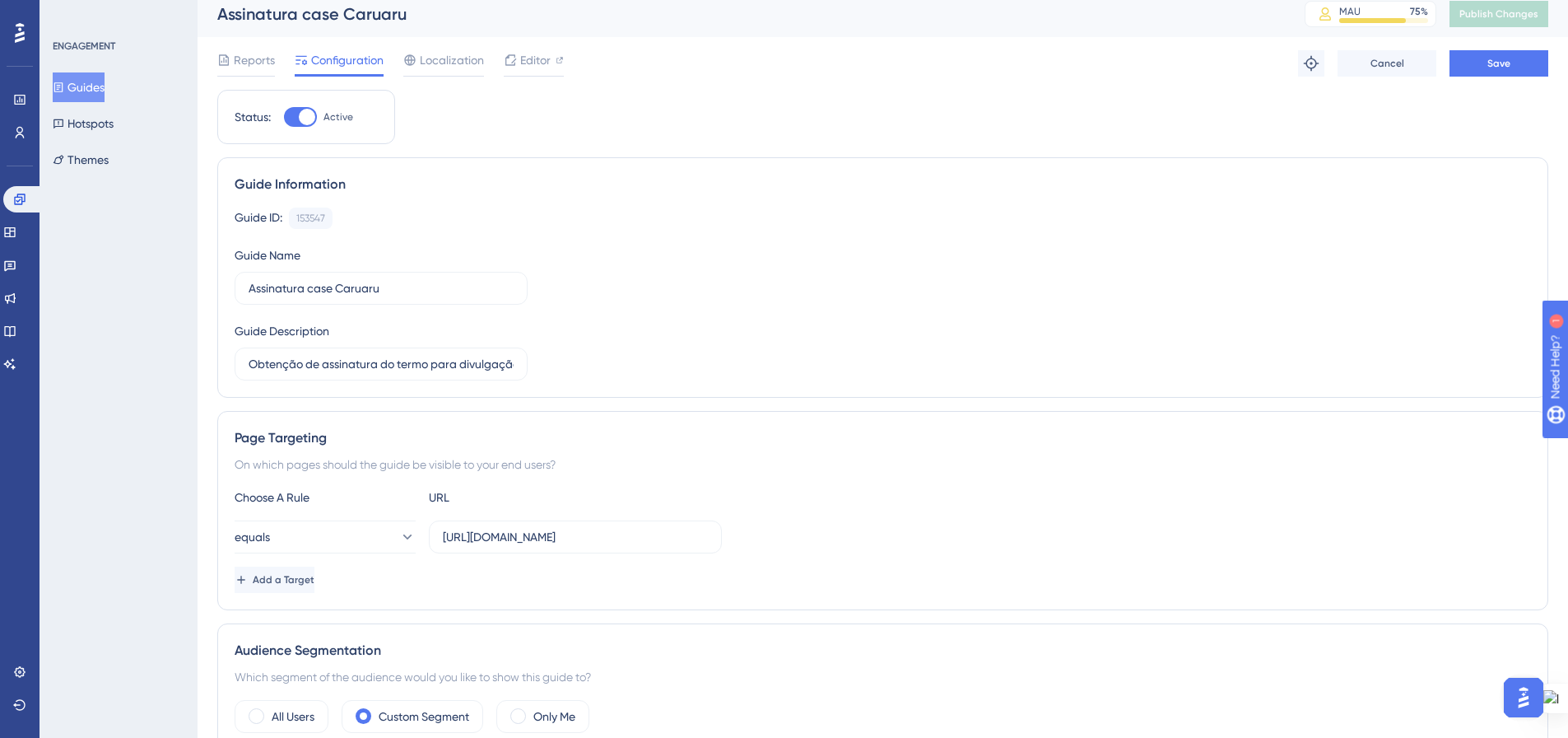
scroll to position [0, 0]
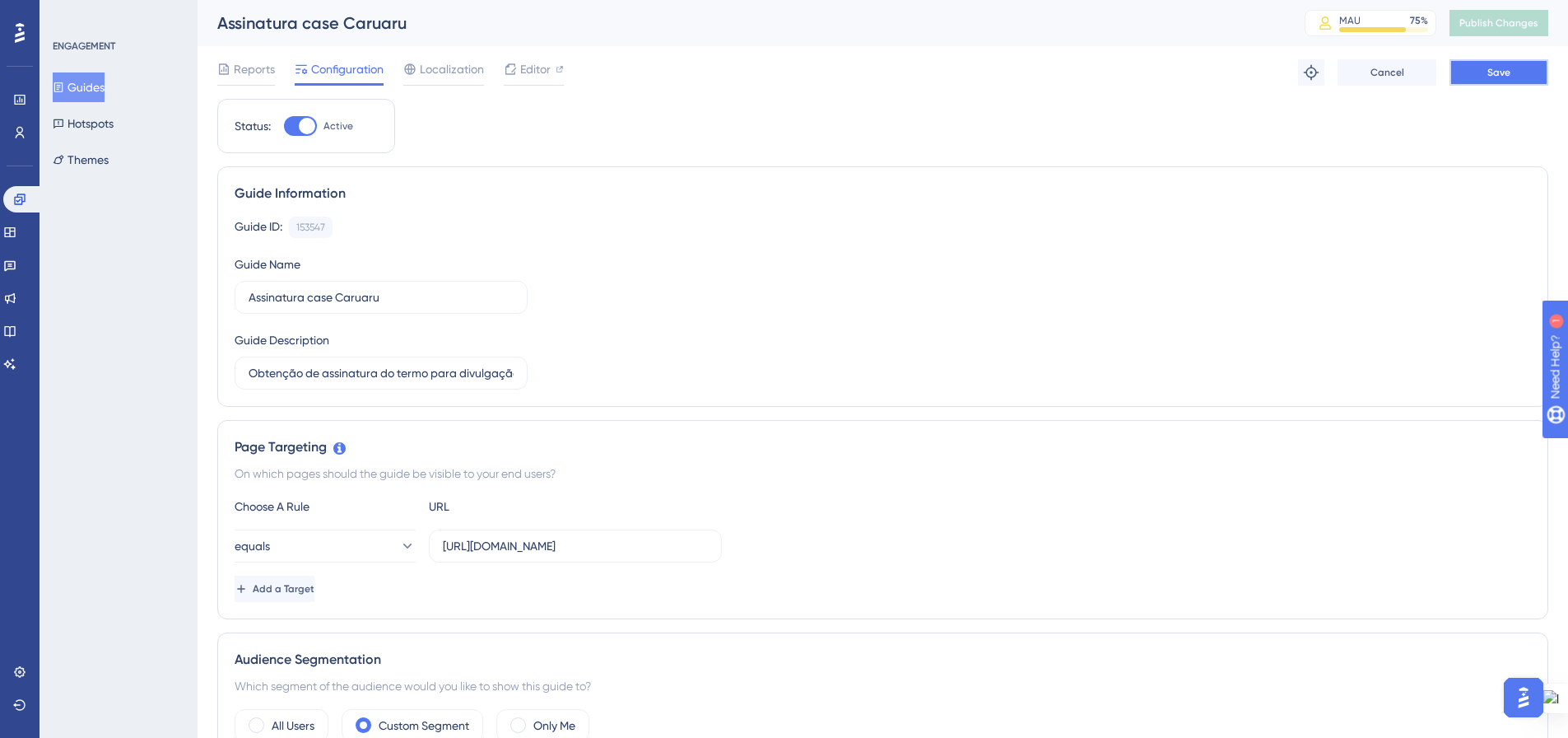
click at [1471, 73] on button "Save" at bounding box center [1498, 72] width 99 height 27
drag, startPoint x: 485, startPoint y: 548, endPoint x: 605, endPoint y: 550, distance: 120.0
click at [605, 550] on input "[URL][DOMAIN_NAME]" at bounding box center [575, 545] width 265 height 18
paste input "text"
type input "[URL][DOMAIN_NAME]"
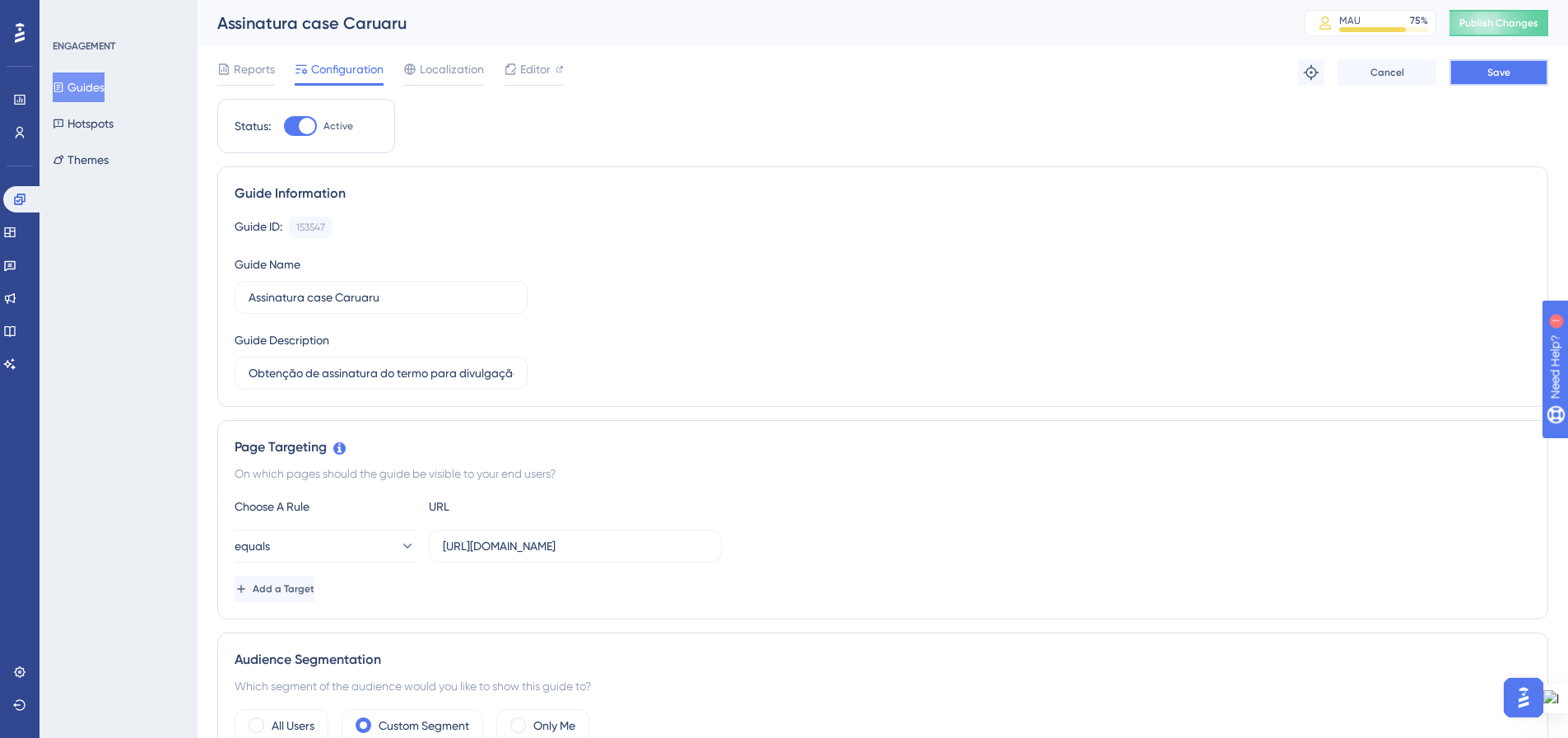
click at [1487, 74] on button "Save" at bounding box center [1498, 72] width 99 height 27
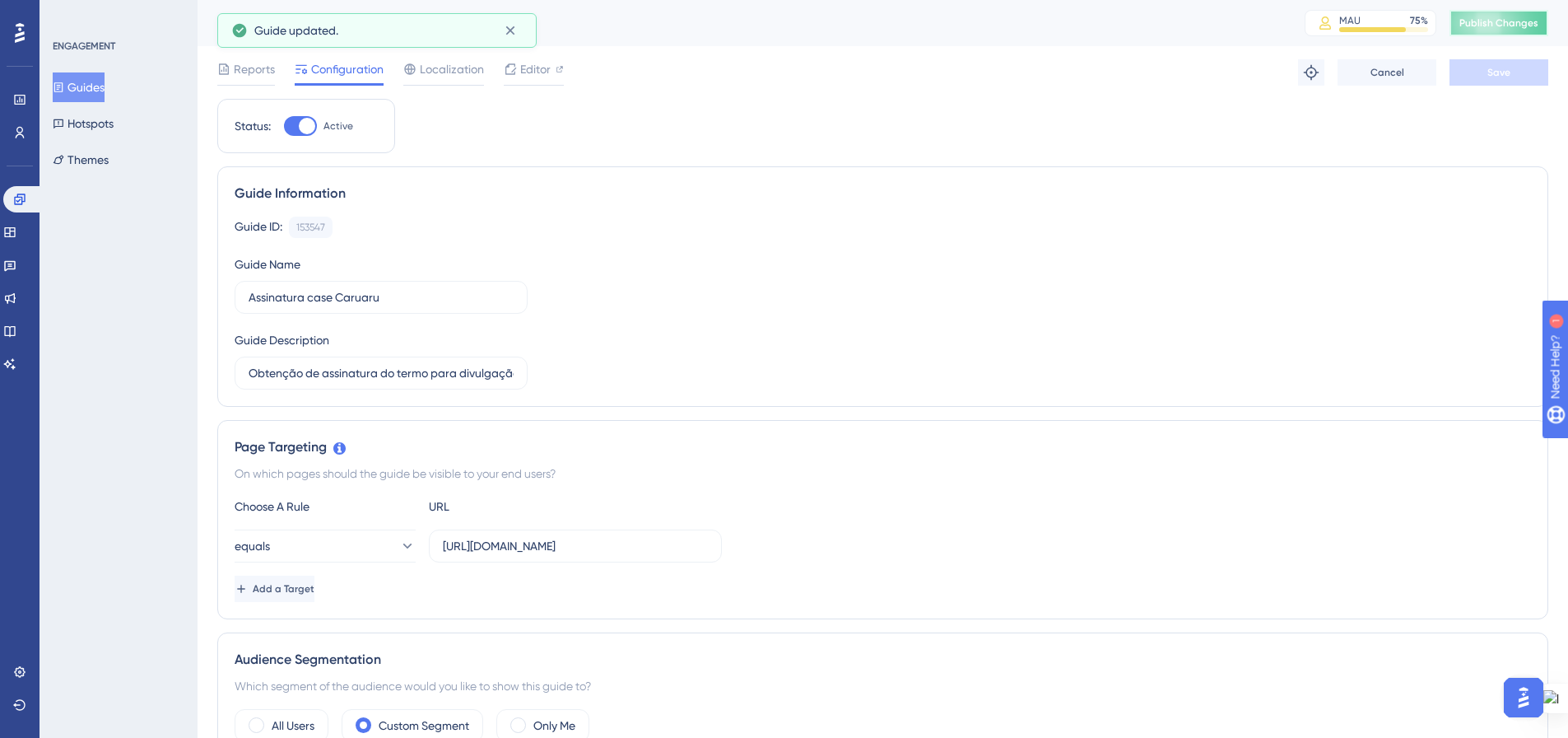
click at [1490, 28] on button "Publish Changes" at bounding box center [1498, 23] width 99 height 27
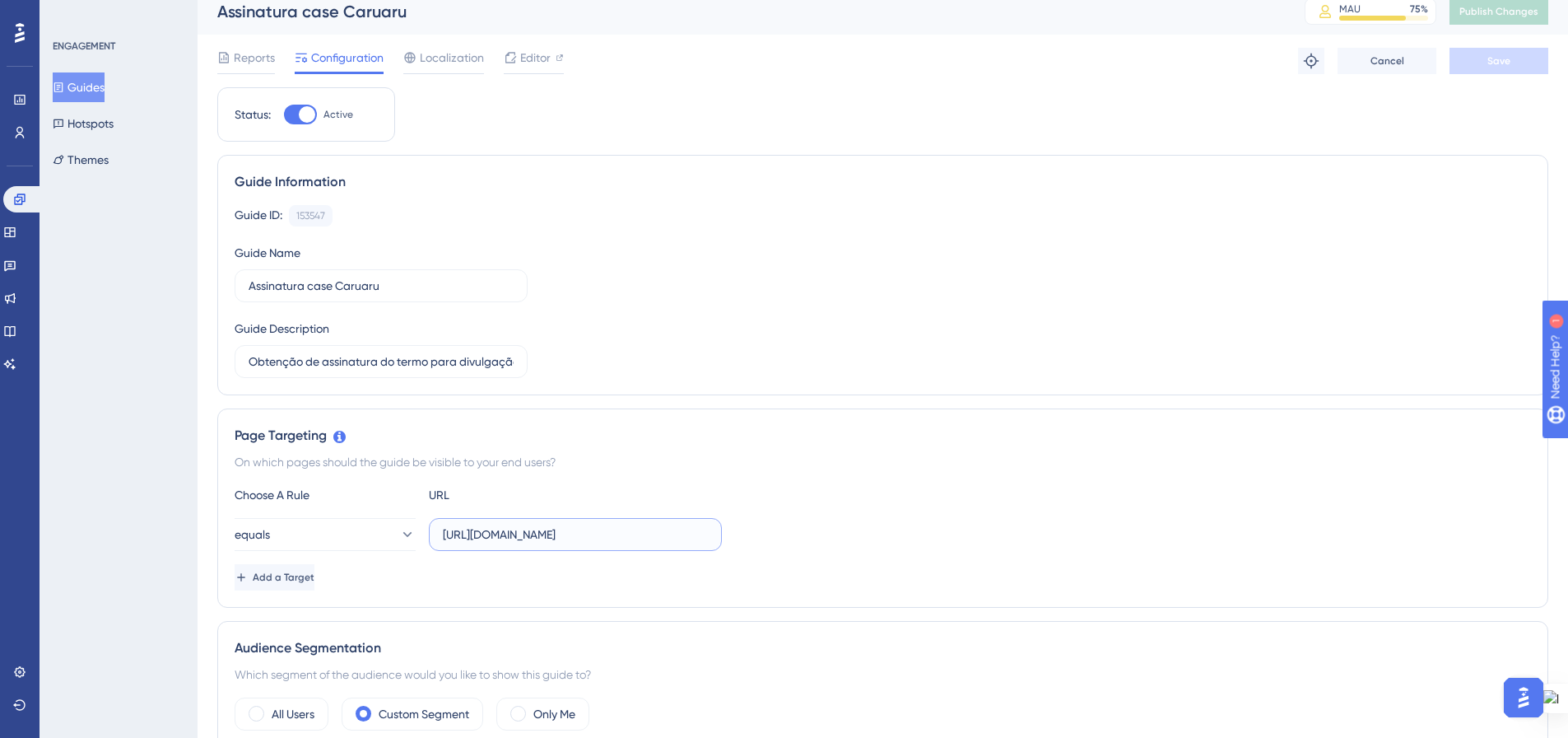
scroll to position [0, 29]
drag, startPoint x: 619, startPoint y: 532, endPoint x: 929, endPoint y: 485, distance: 313.5
click at [879, 533] on div "equals [URL][DOMAIN_NAME]" at bounding box center [883, 534] width 1297 height 33
click at [931, 482] on div "Page Targeting On which pages should the guide be visible to your end users? Ch…" at bounding box center [883, 508] width 1331 height 200
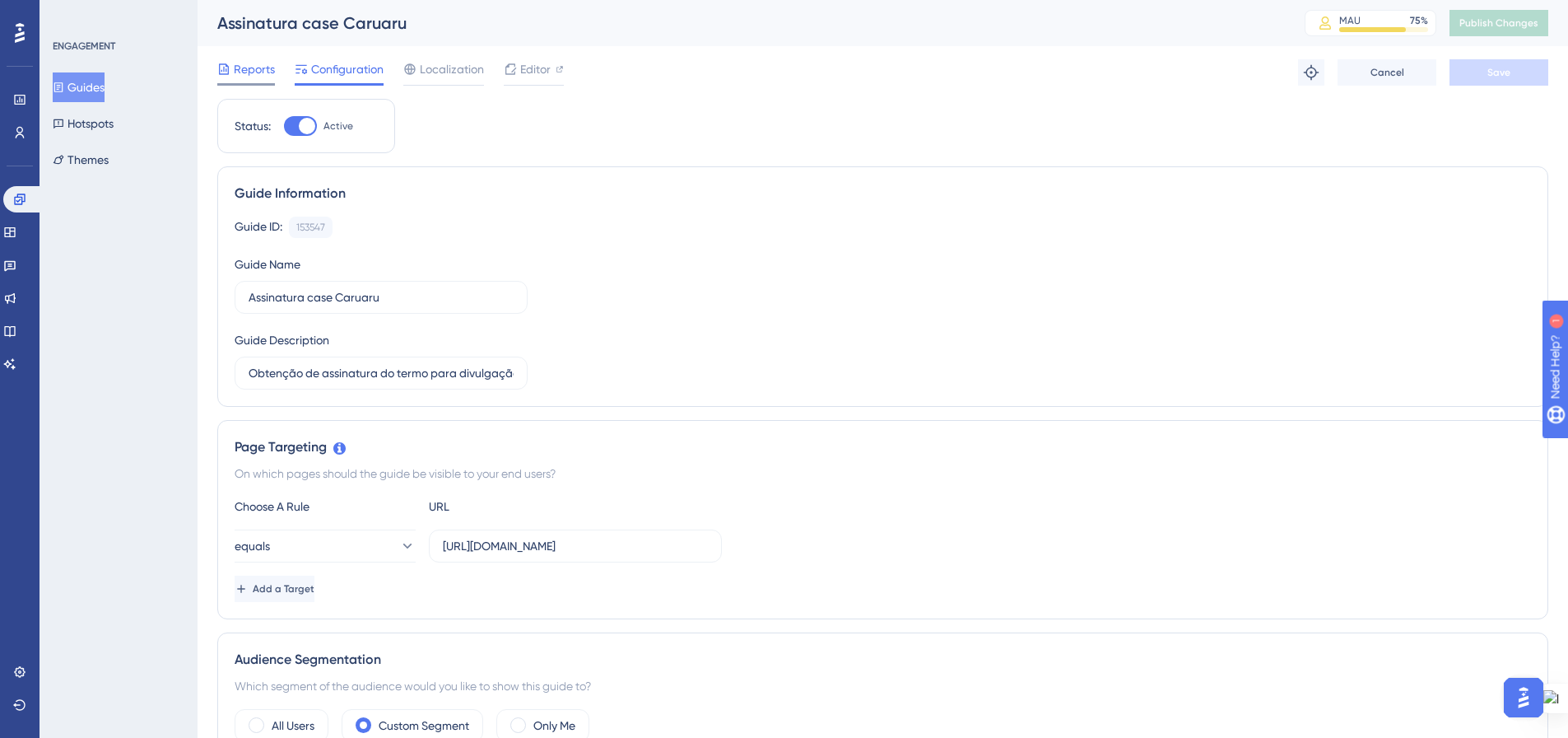
click at [251, 72] on span "Reports" at bounding box center [254, 69] width 41 height 20
